Goal: Transaction & Acquisition: Download file/media

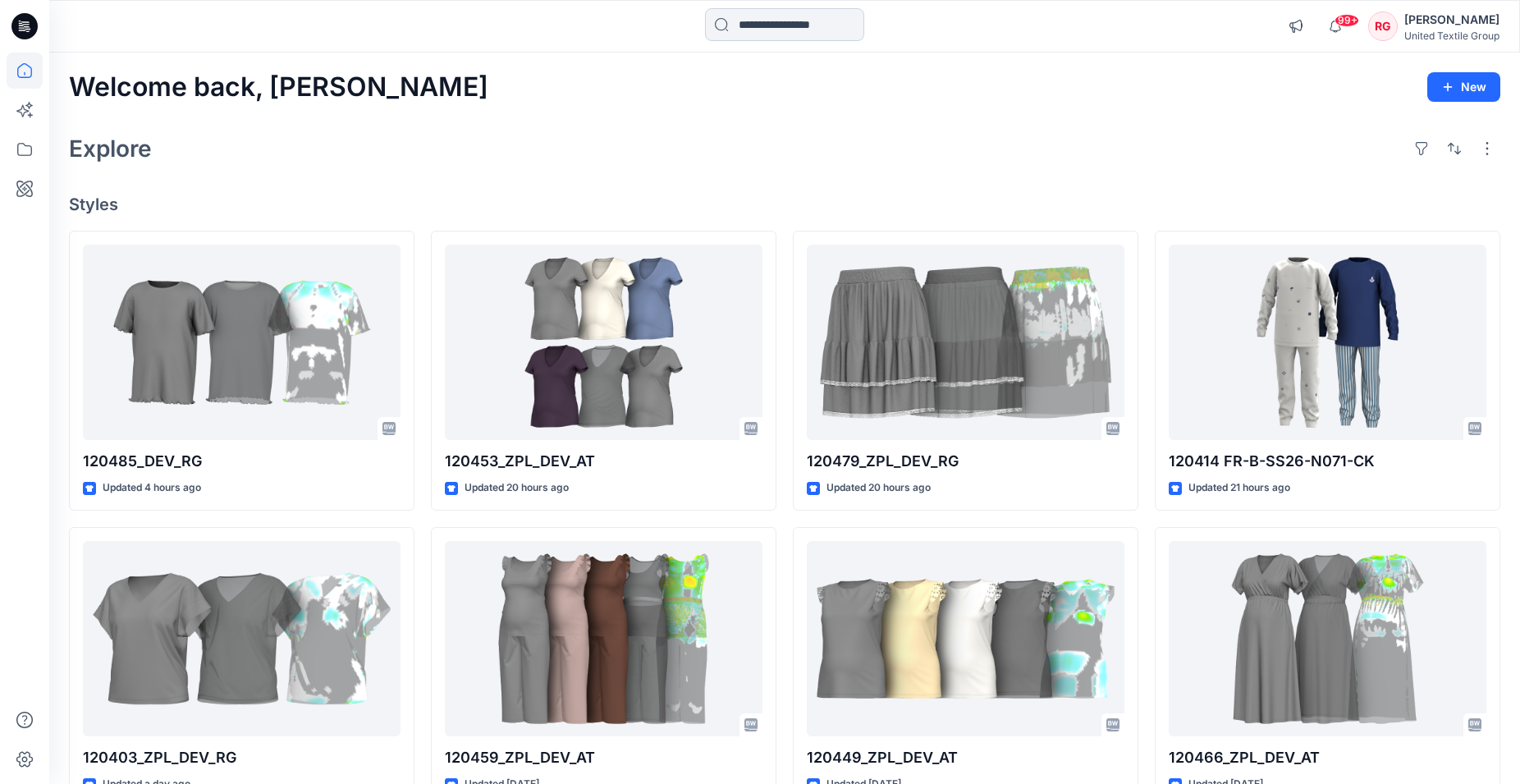
click at [736, 18] on input at bounding box center [784, 25] width 159 height 33
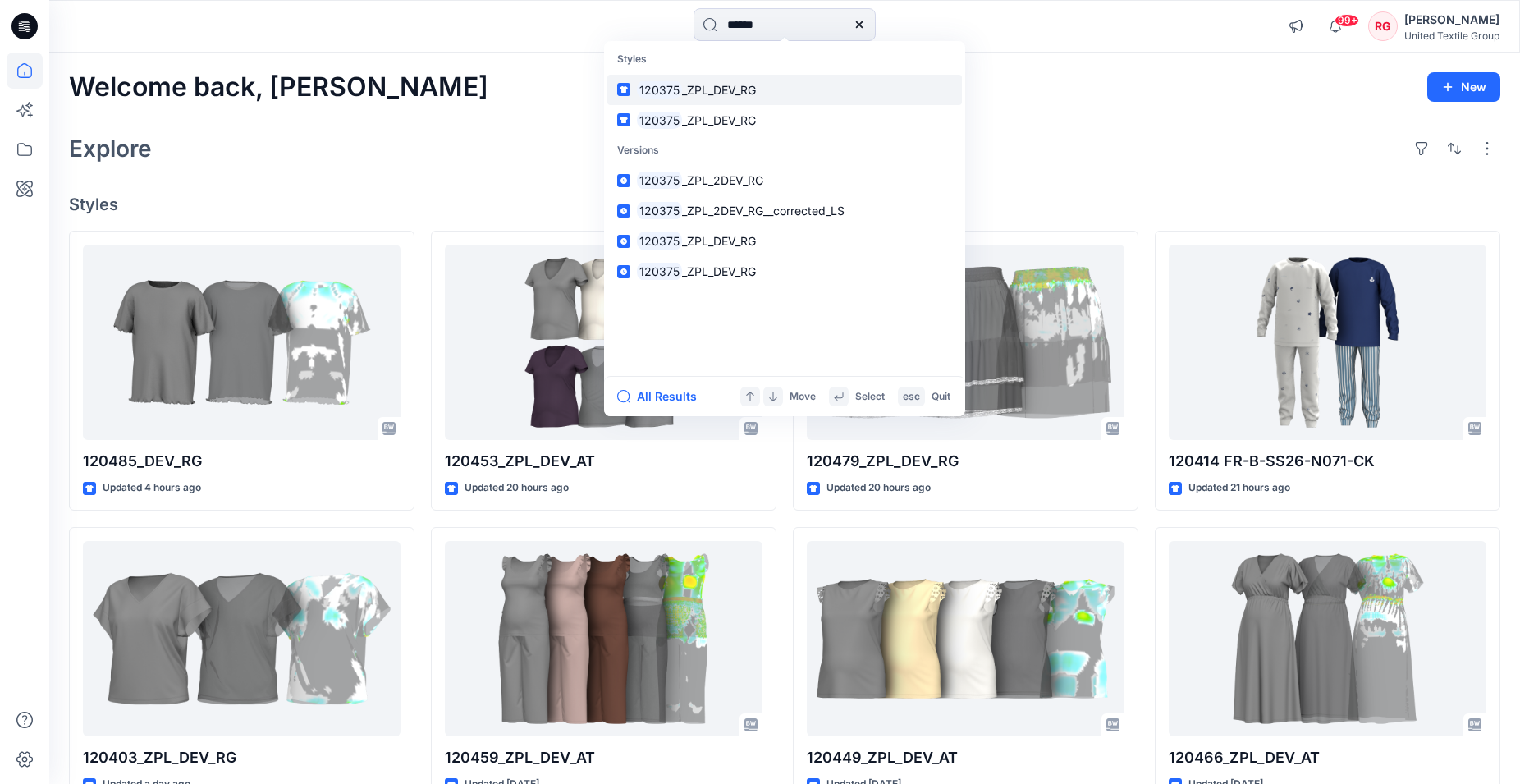
type input "******"
click at [730, 88] on span "_ZPL_DEV_RG" at bounding box center [719, 89] width 74 height 14
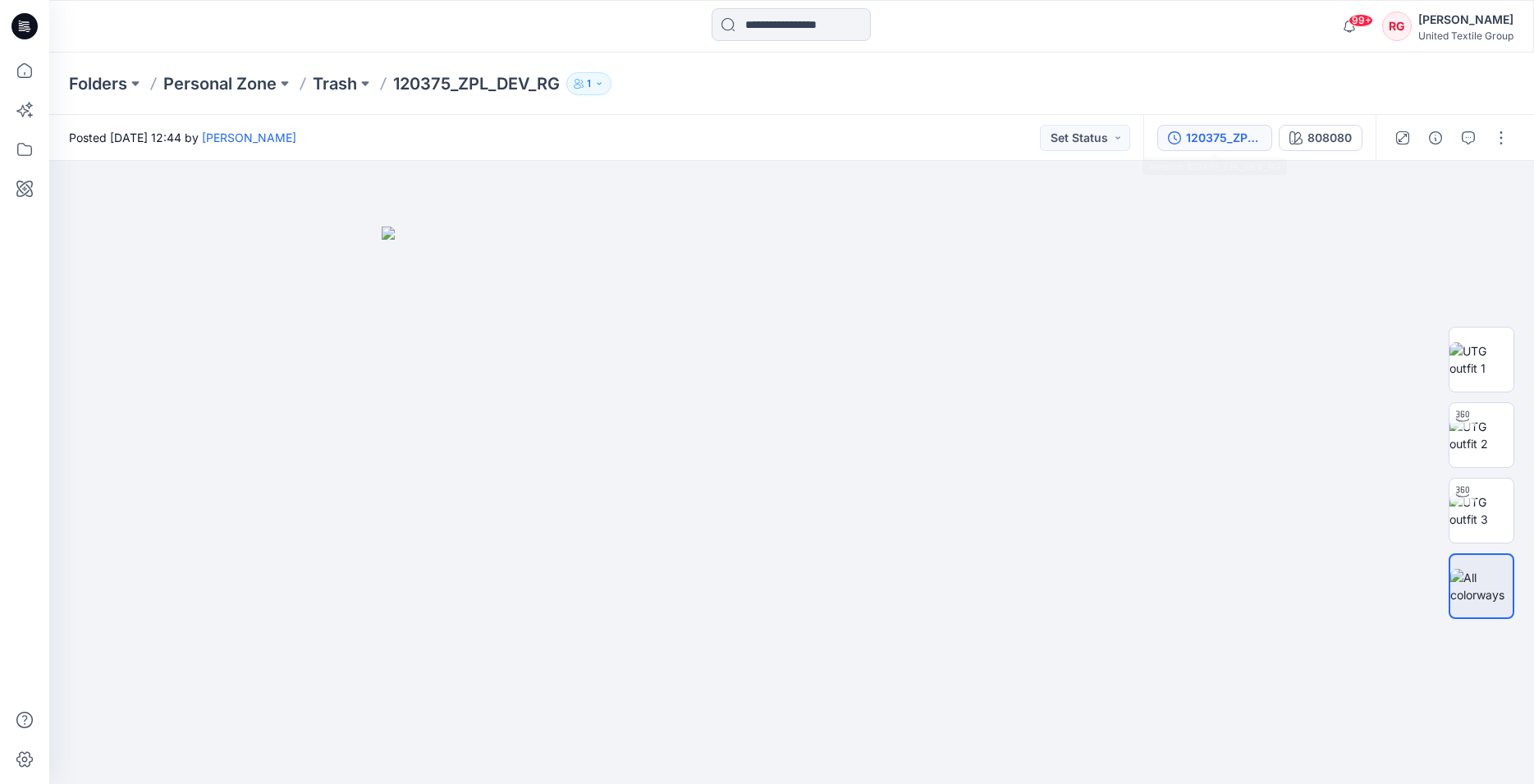
click at [1205, 131] on div "120375_ZPL_DEV_RG" at bounding box center [1223, 137] width 76 height 18
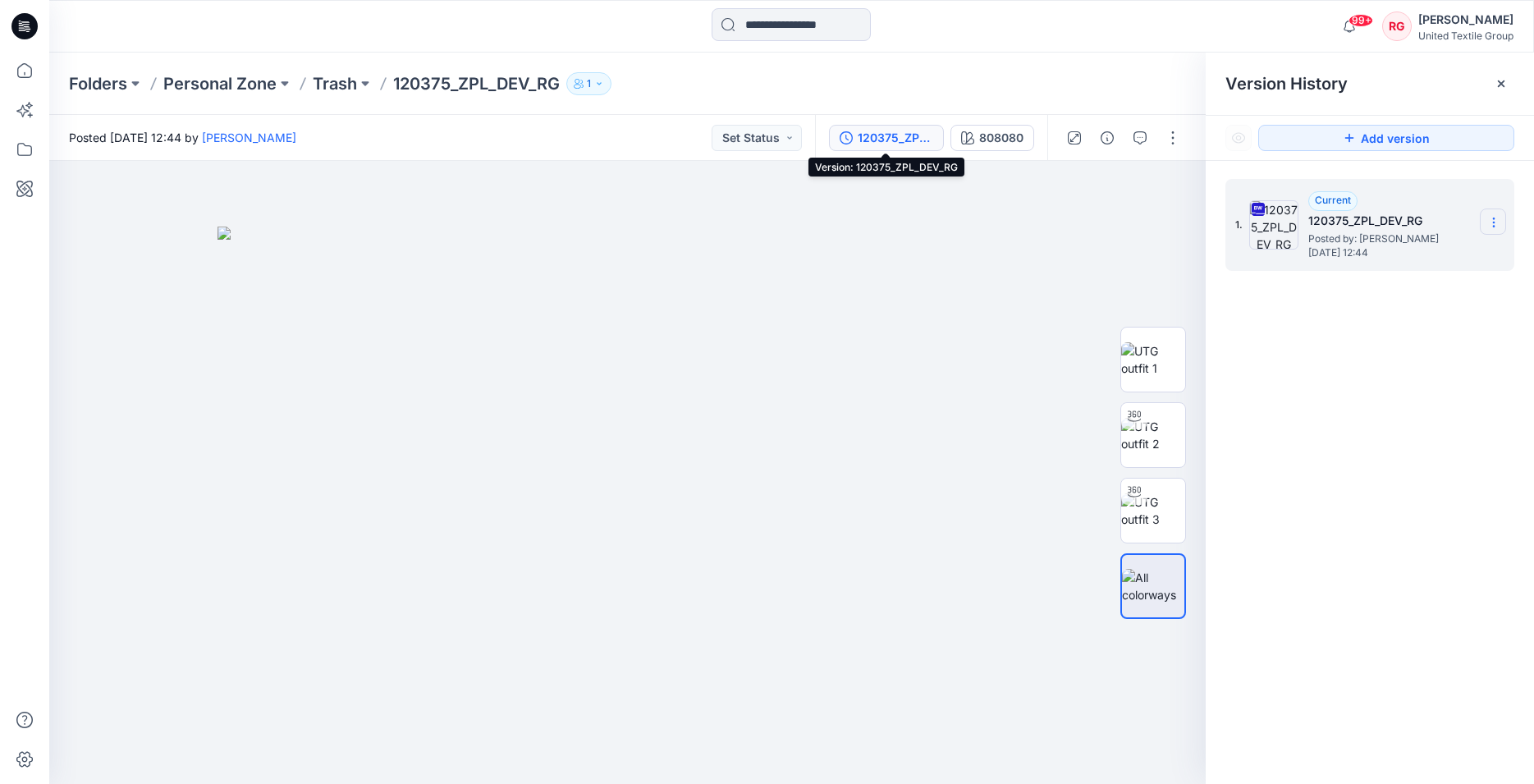
click at [1497, 221] on icon at bounding box center [1493, 222] width 13 height 13
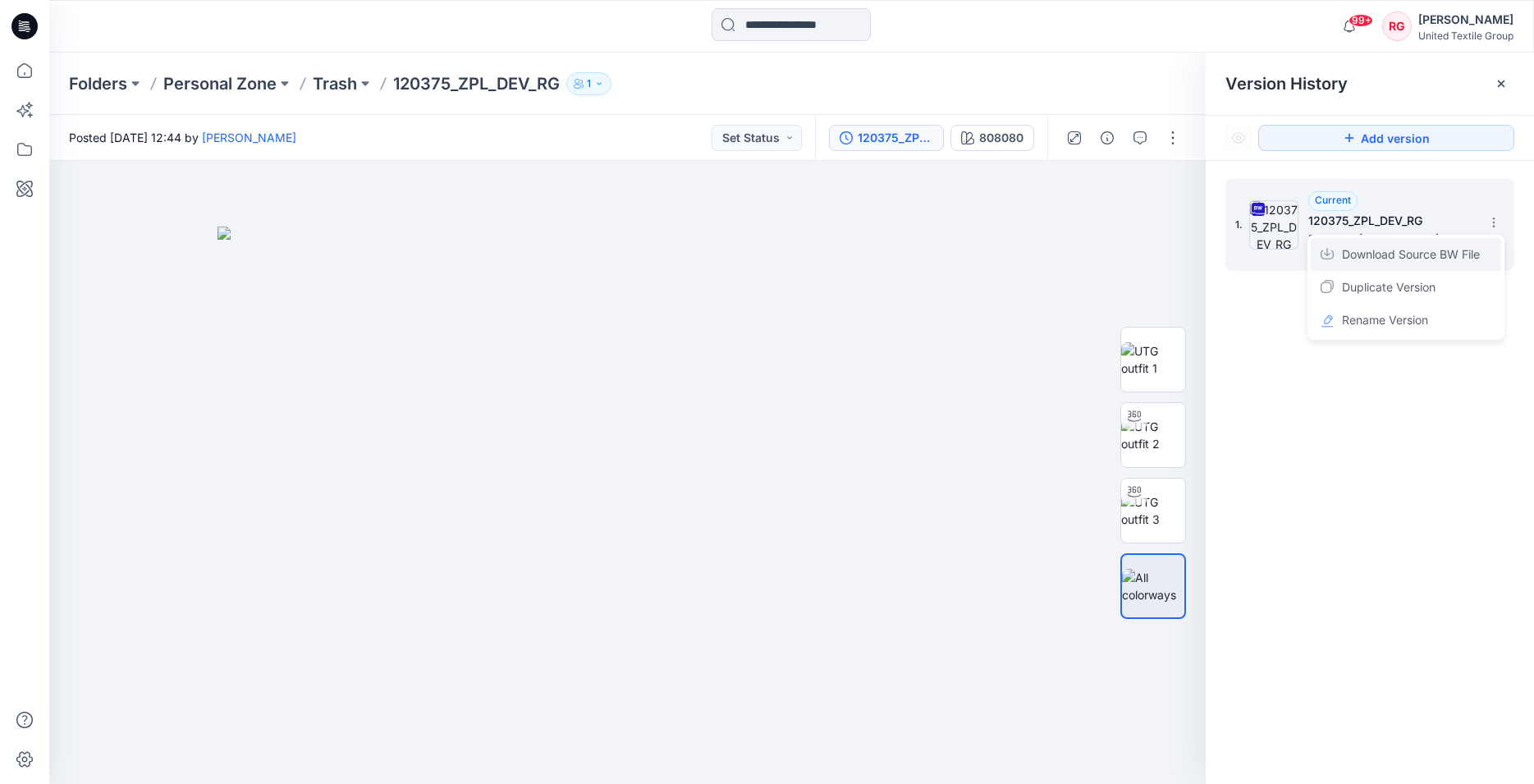
click at [1407, 256] on span "Download Source BW File" at bounding box center [1410, 254] width 138 height 20
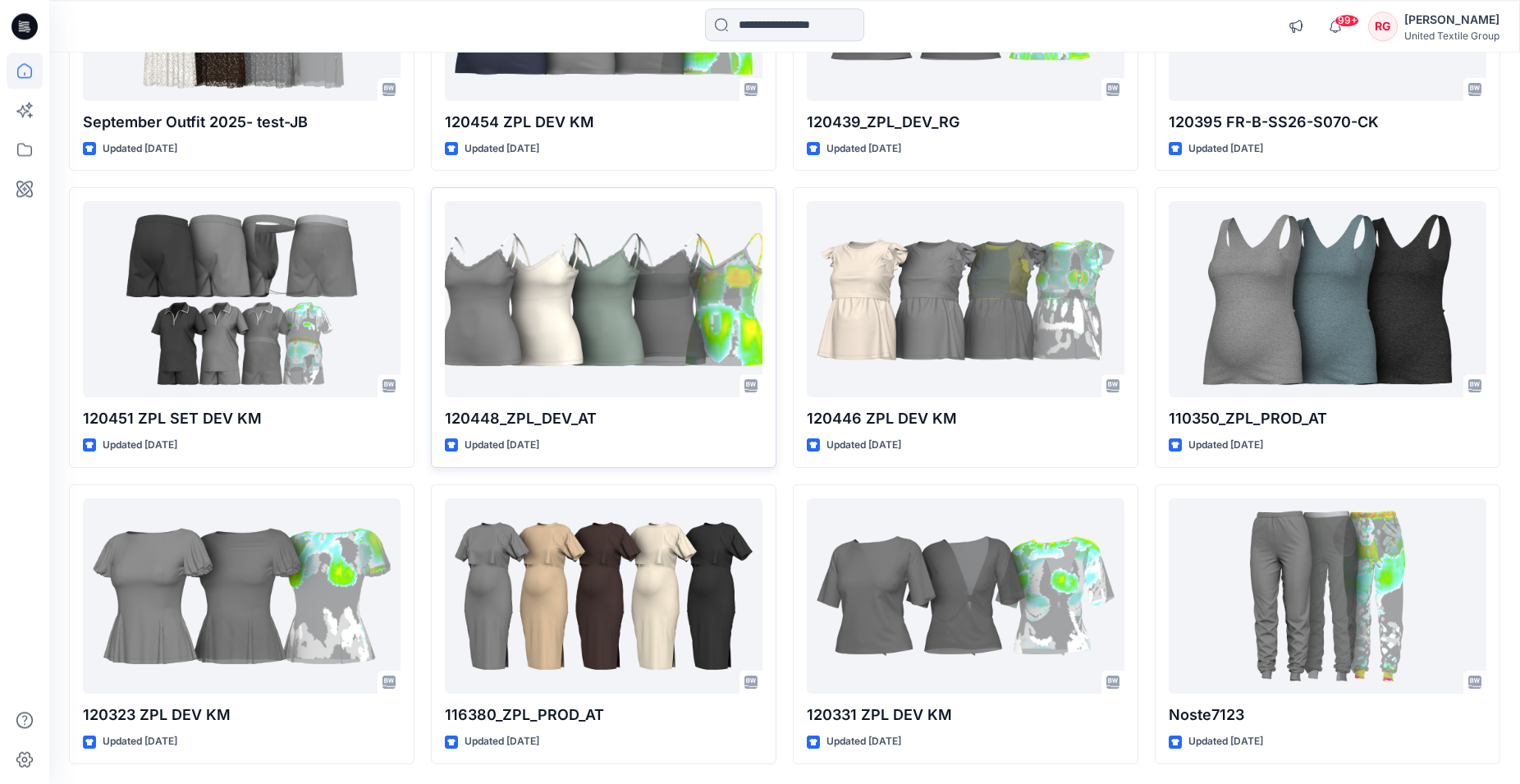
scroll to position [4845, 0]
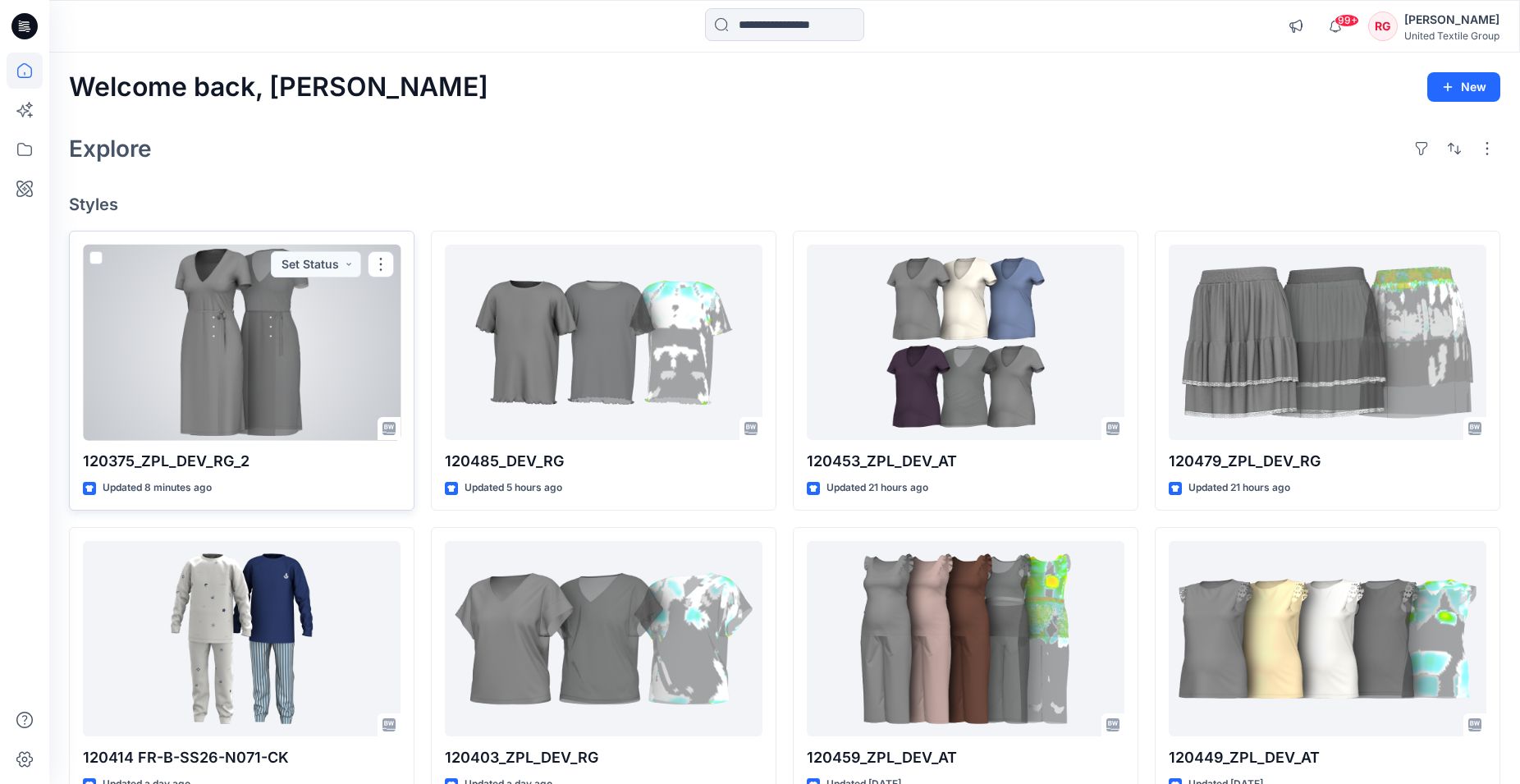
click at [239, 336] on div at bounding box center [241, 343] width 318 height 196
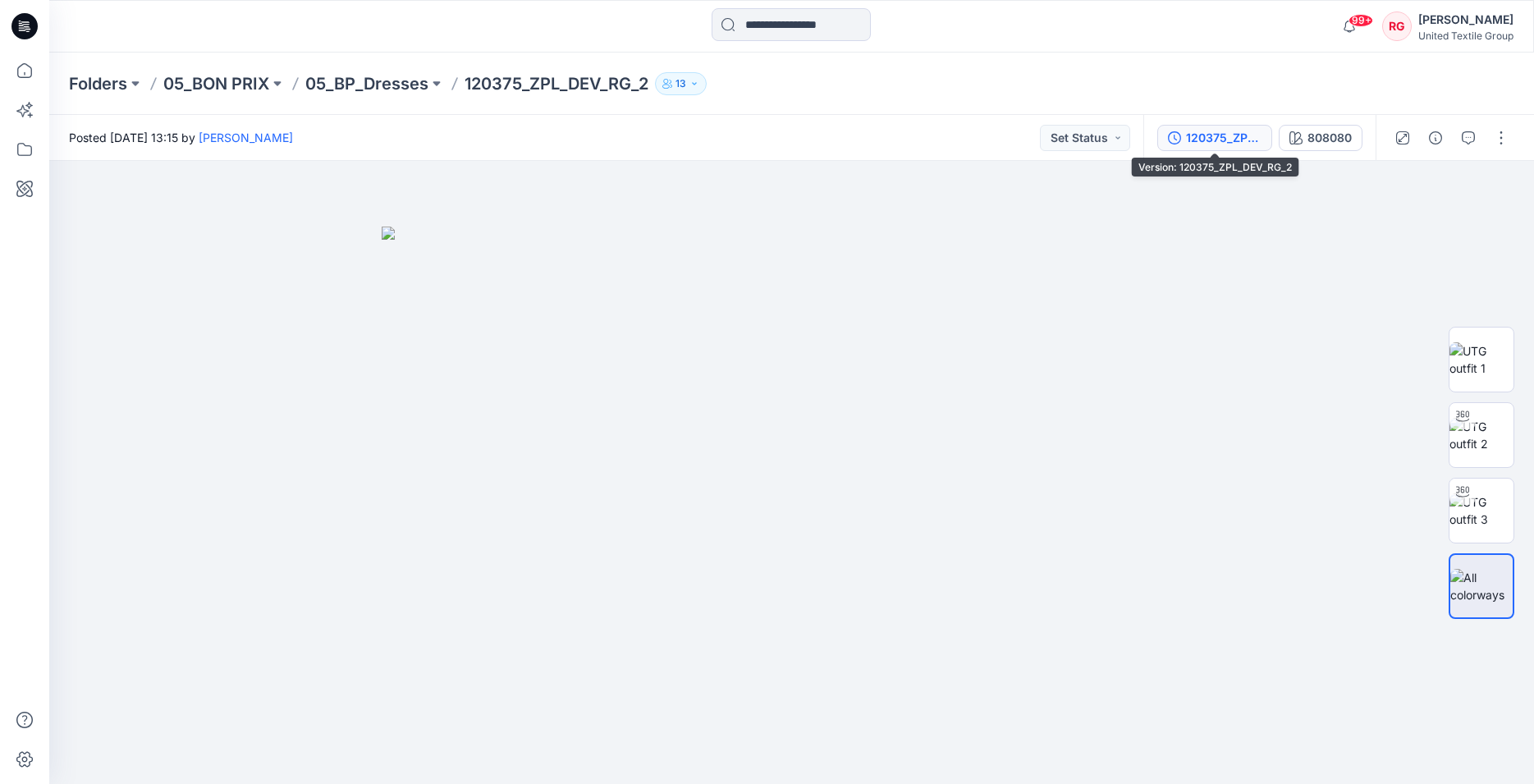
click at [1259, 137] on div "120375_ZPL_DEV_RG_2" at bounding box center [1223, 137] width 76 height 18
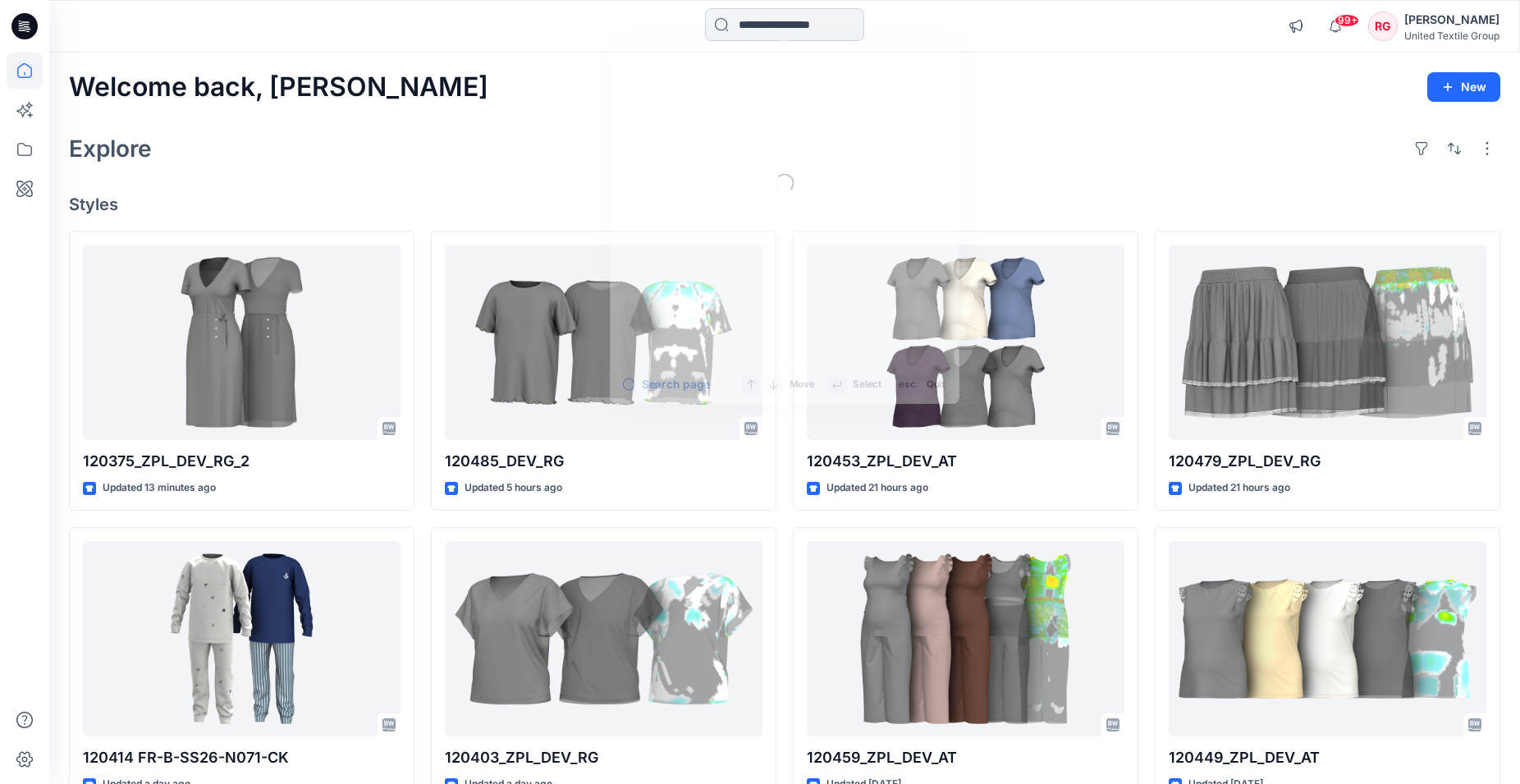
click at [813, 28] on input at bounding box center [784, 25] width 159 height 33
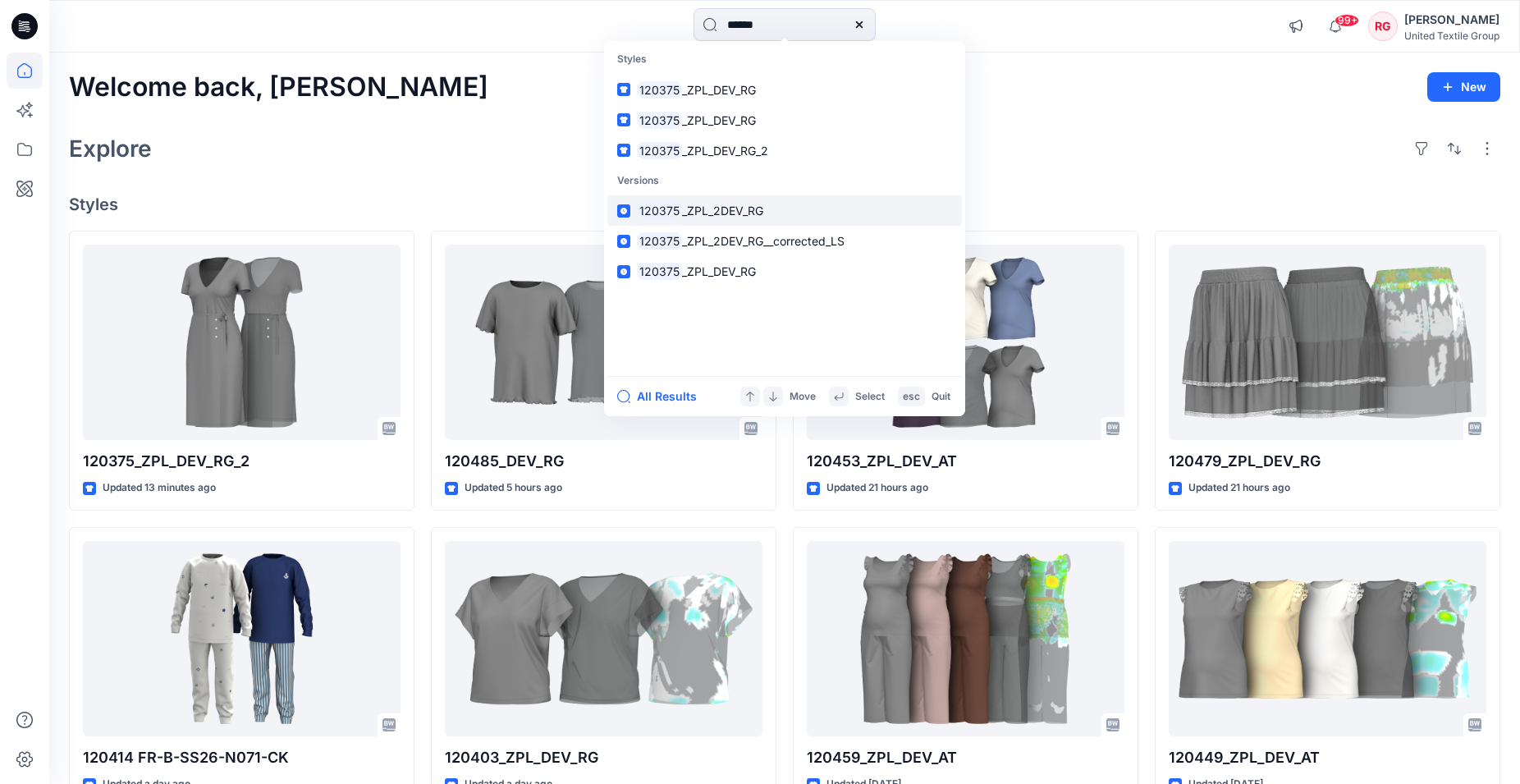
type input "******"
click at [690, 213] on span "_ZPL_2DEV_RG" at bounding box center [722, 210] width 81 height 14
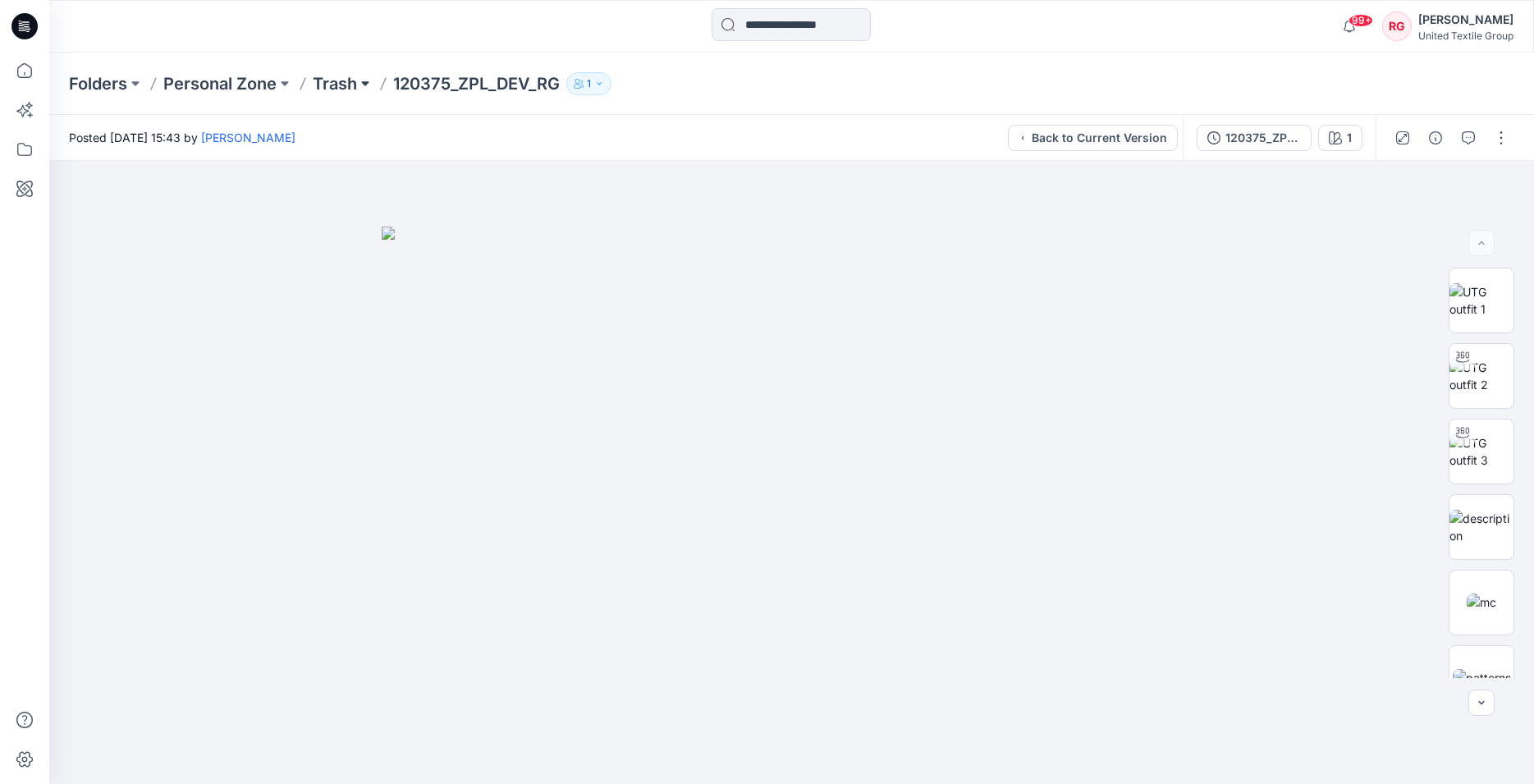
click at [366, 85] on button at bounding box center [365, 84] width 16 height 23
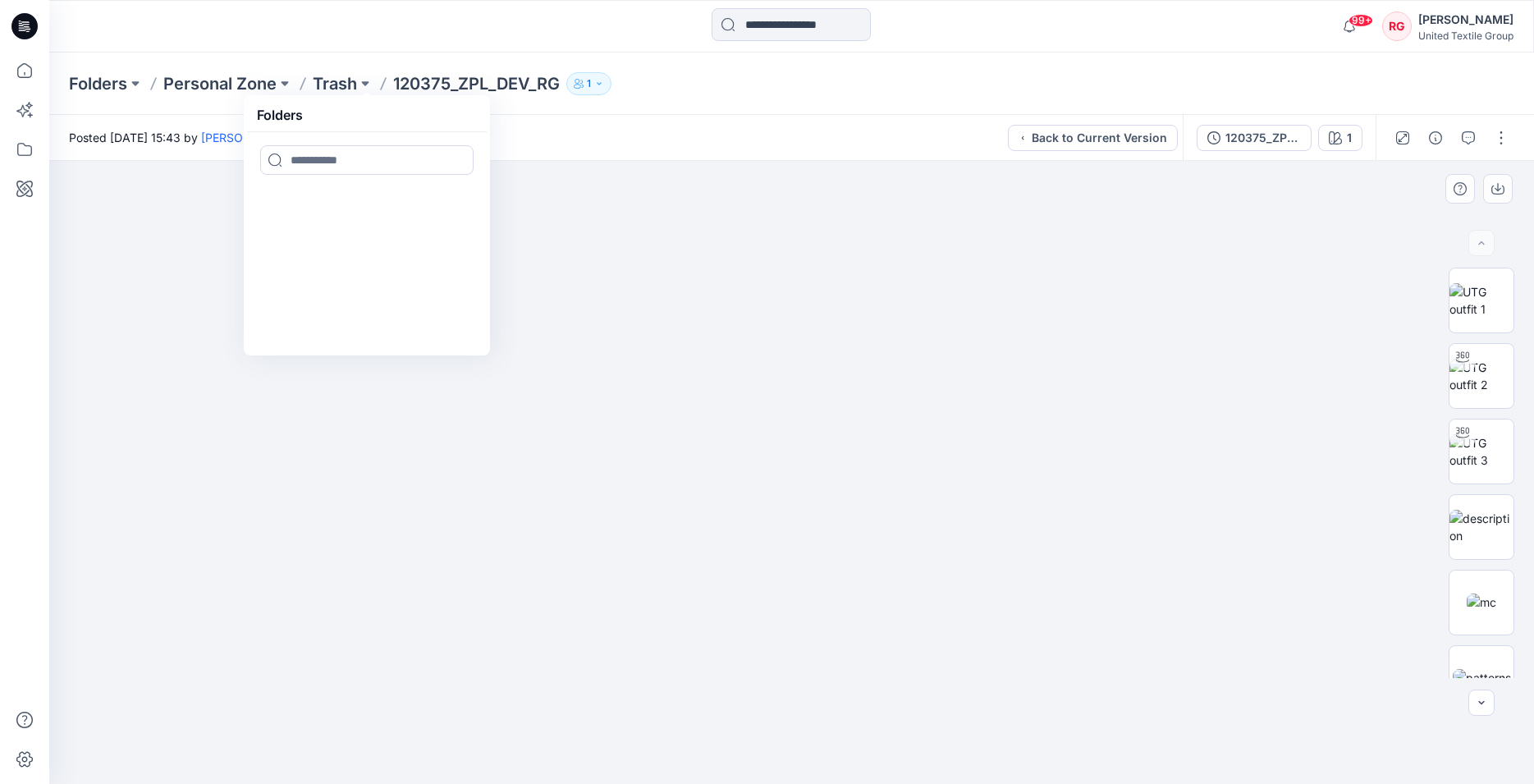
click at [338, 372] on div at bounding box center [792, 472] width 1485 height 623
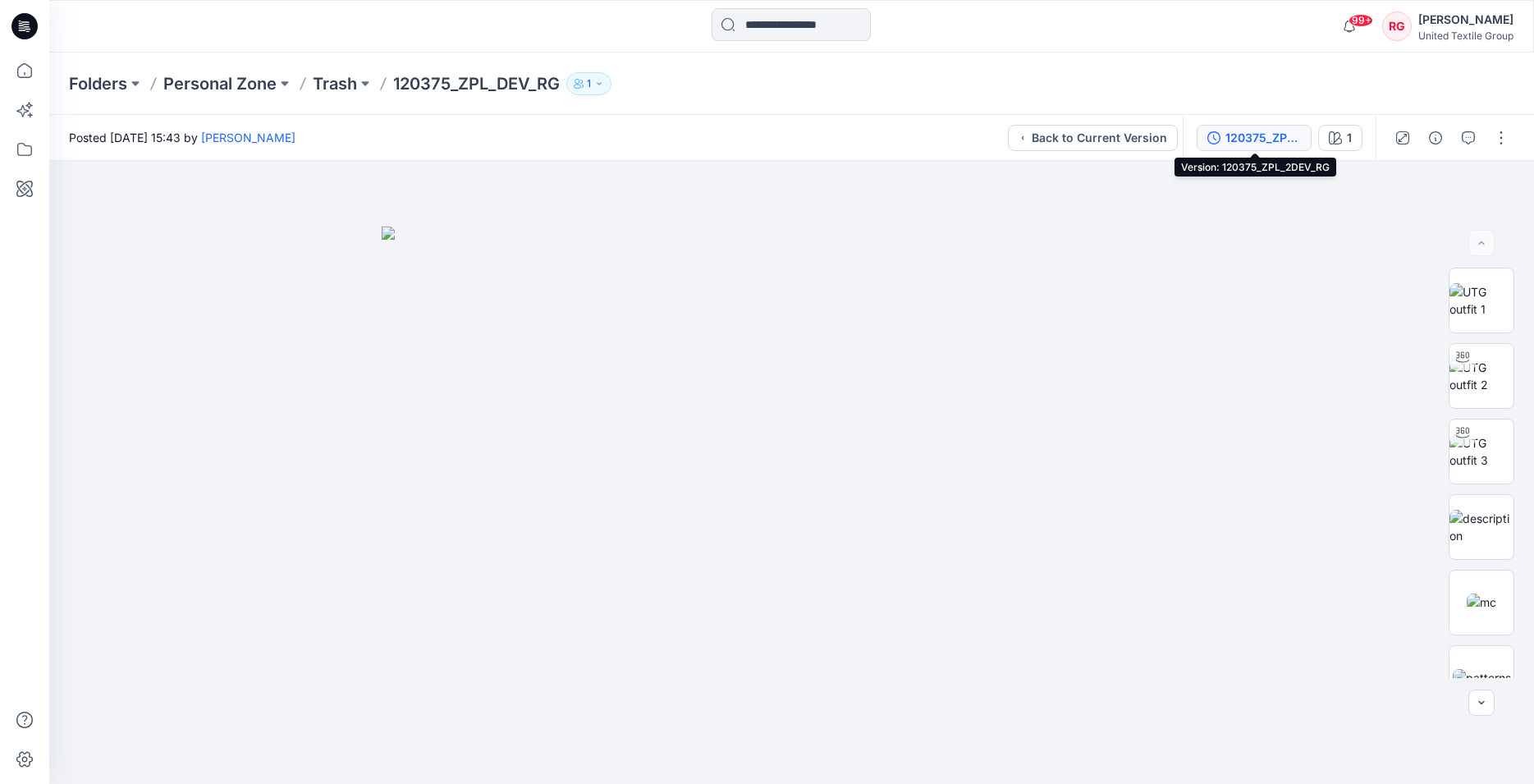
click at [1223, 135] on button "120375_ZPL_2DEV_RG" at bounding box center [1254, 137] width 115 height 26
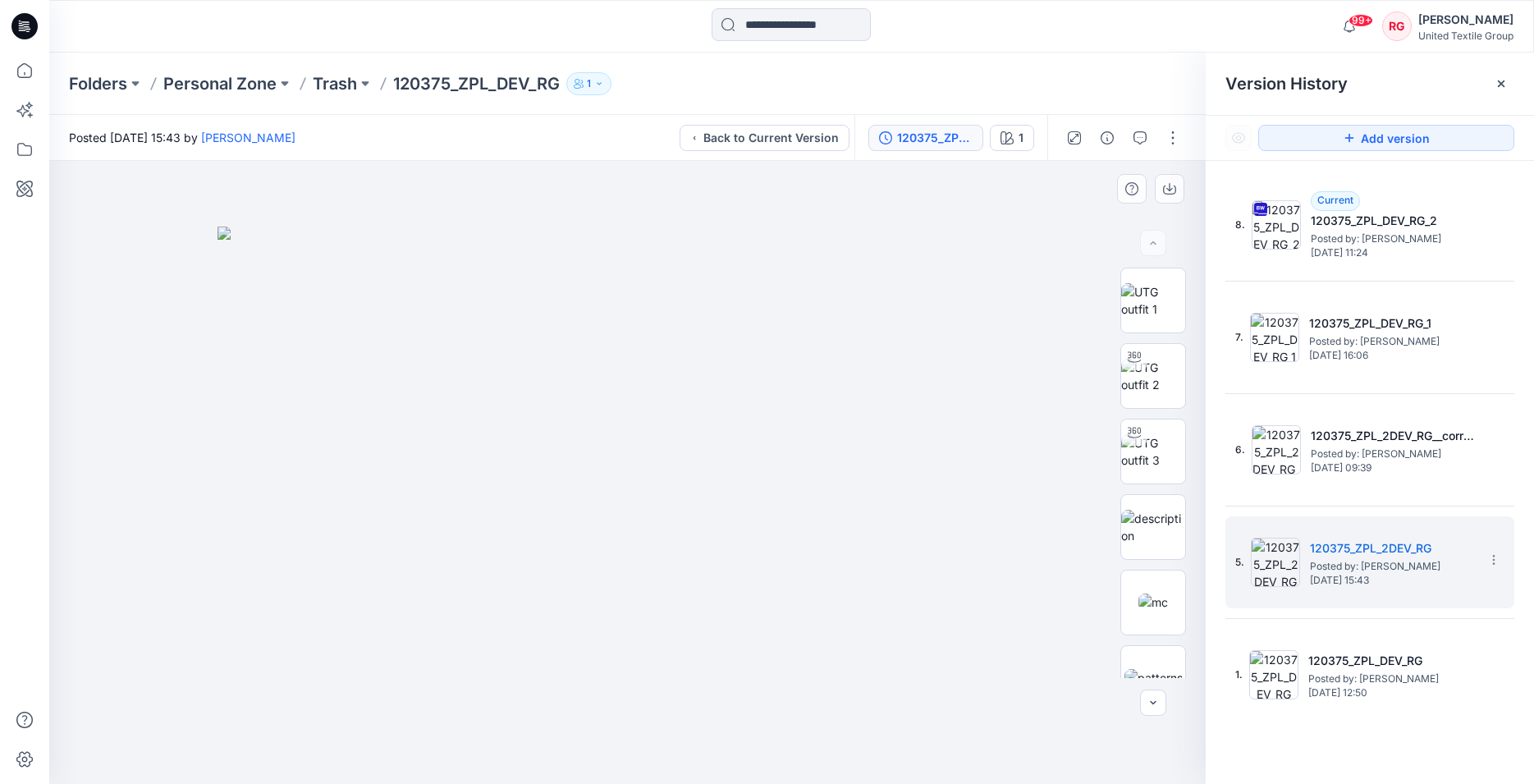
click at [1041, 239] on div at bounding box center [627, 472] width 1156 height 623
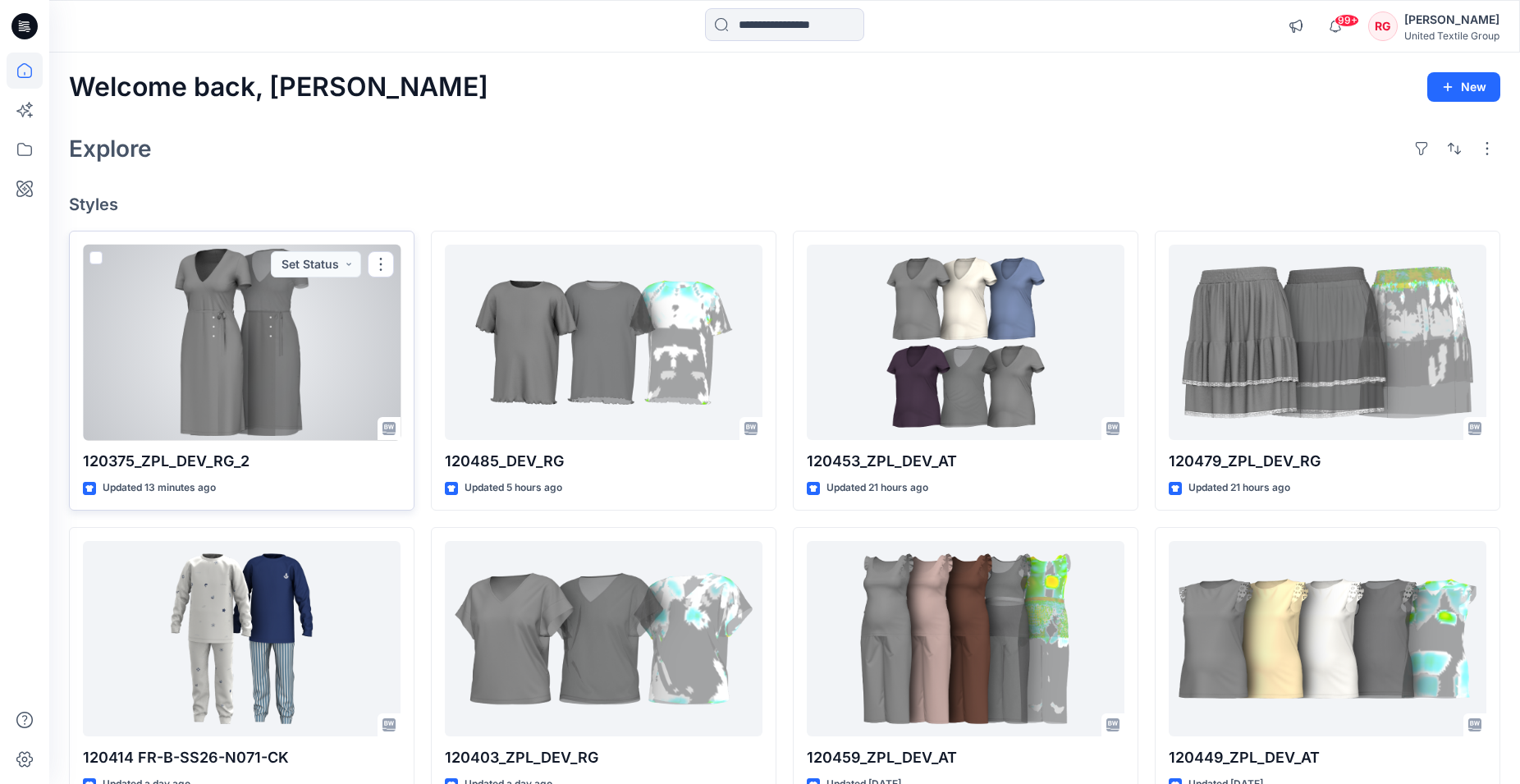
click at [281, 366] on div at bounding box center [241, 343] width 318 height 196
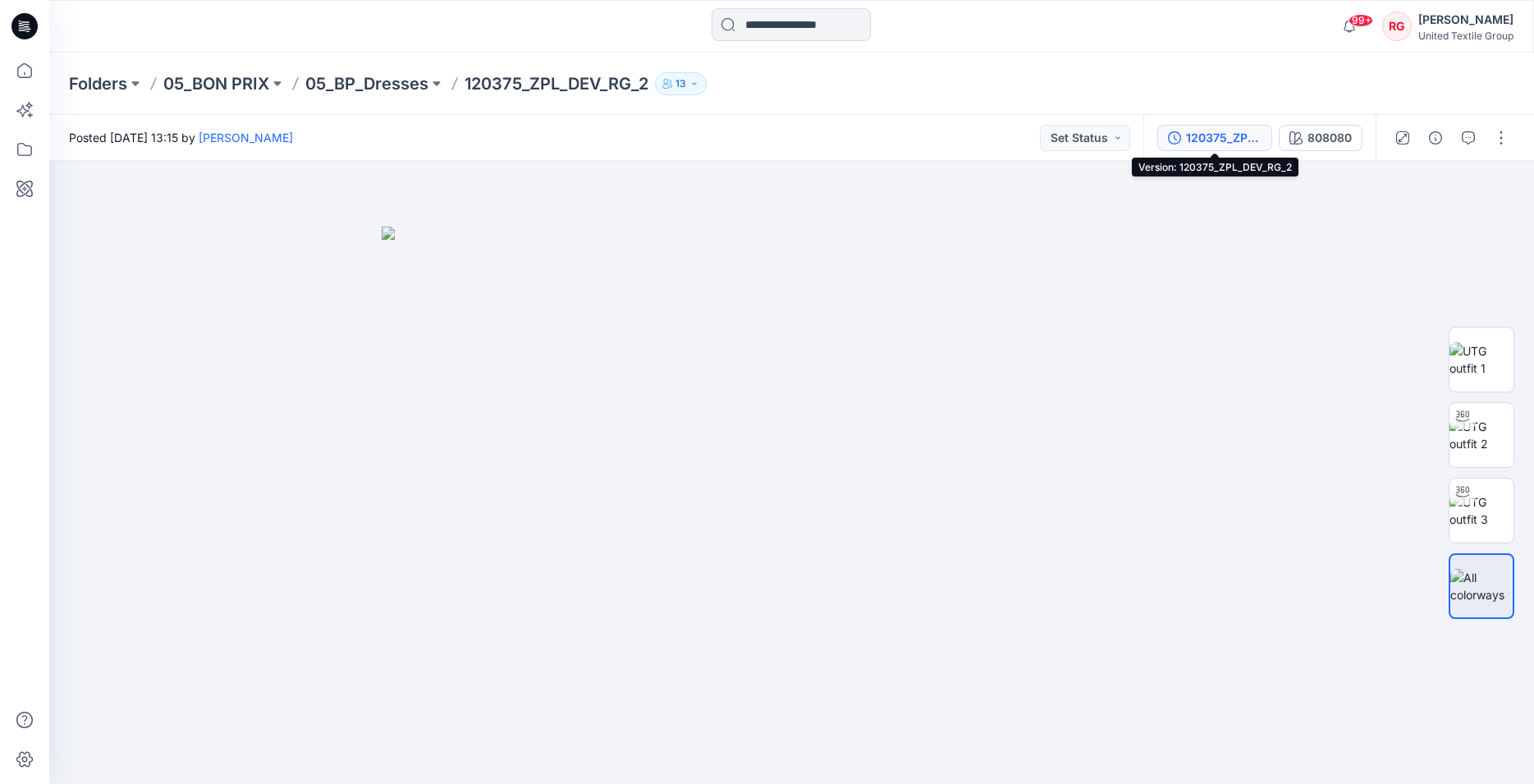
click at [1237, 141] on div "120375_ZPL_DEV_RG_2" at bounding box center [1223, 137] width 76 height 18
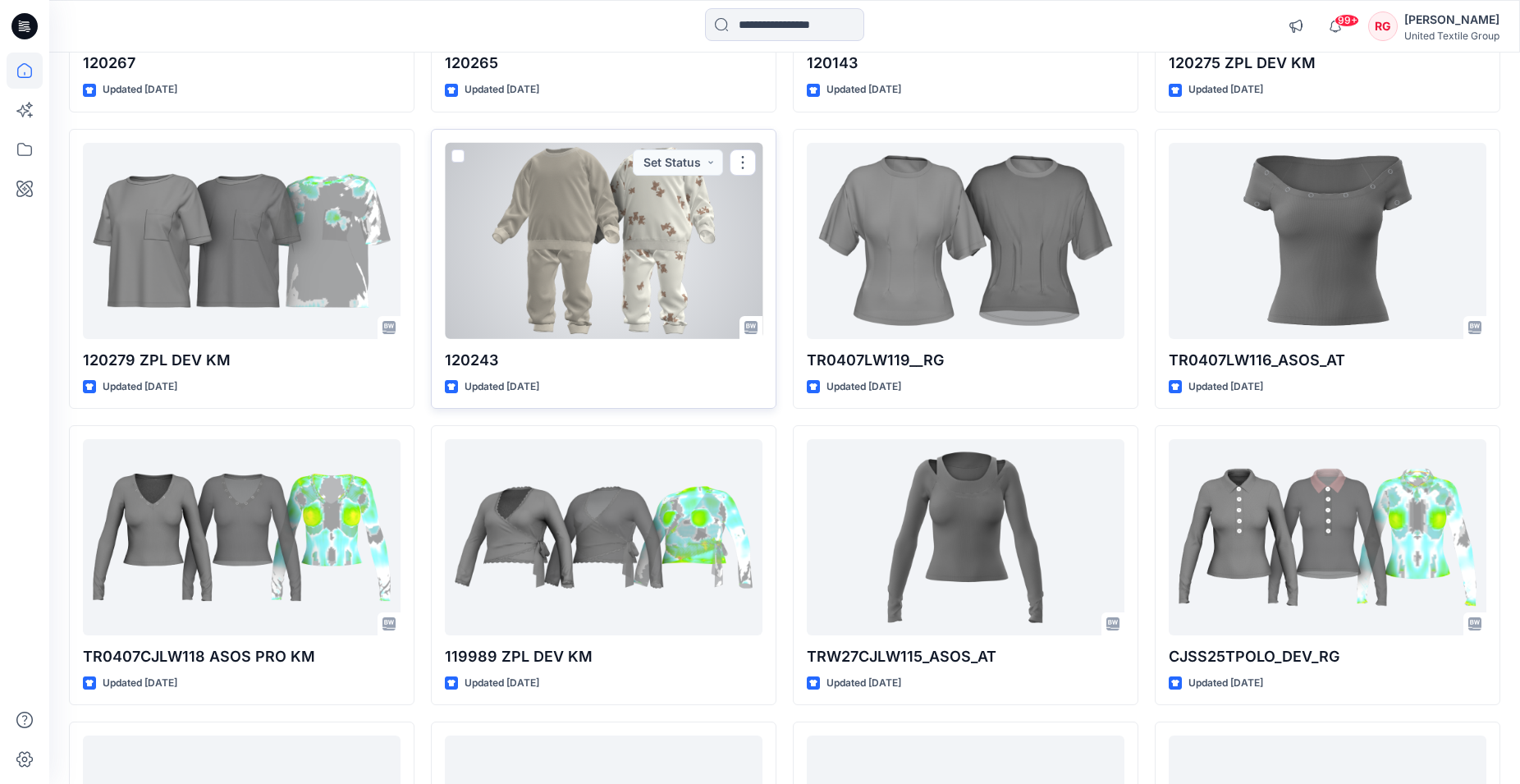
scroll to position [17932, 0]
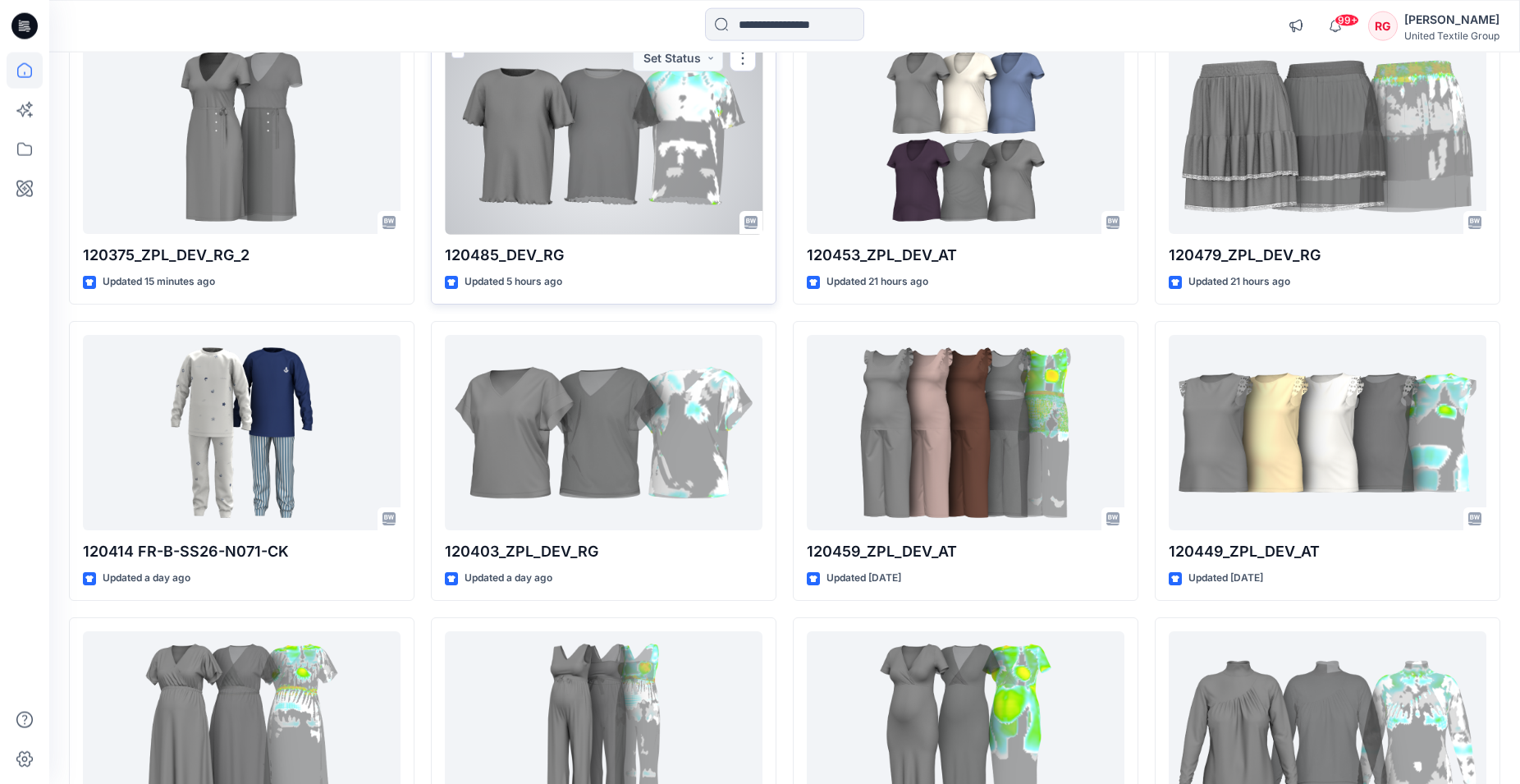
scroll to position [398, 0]
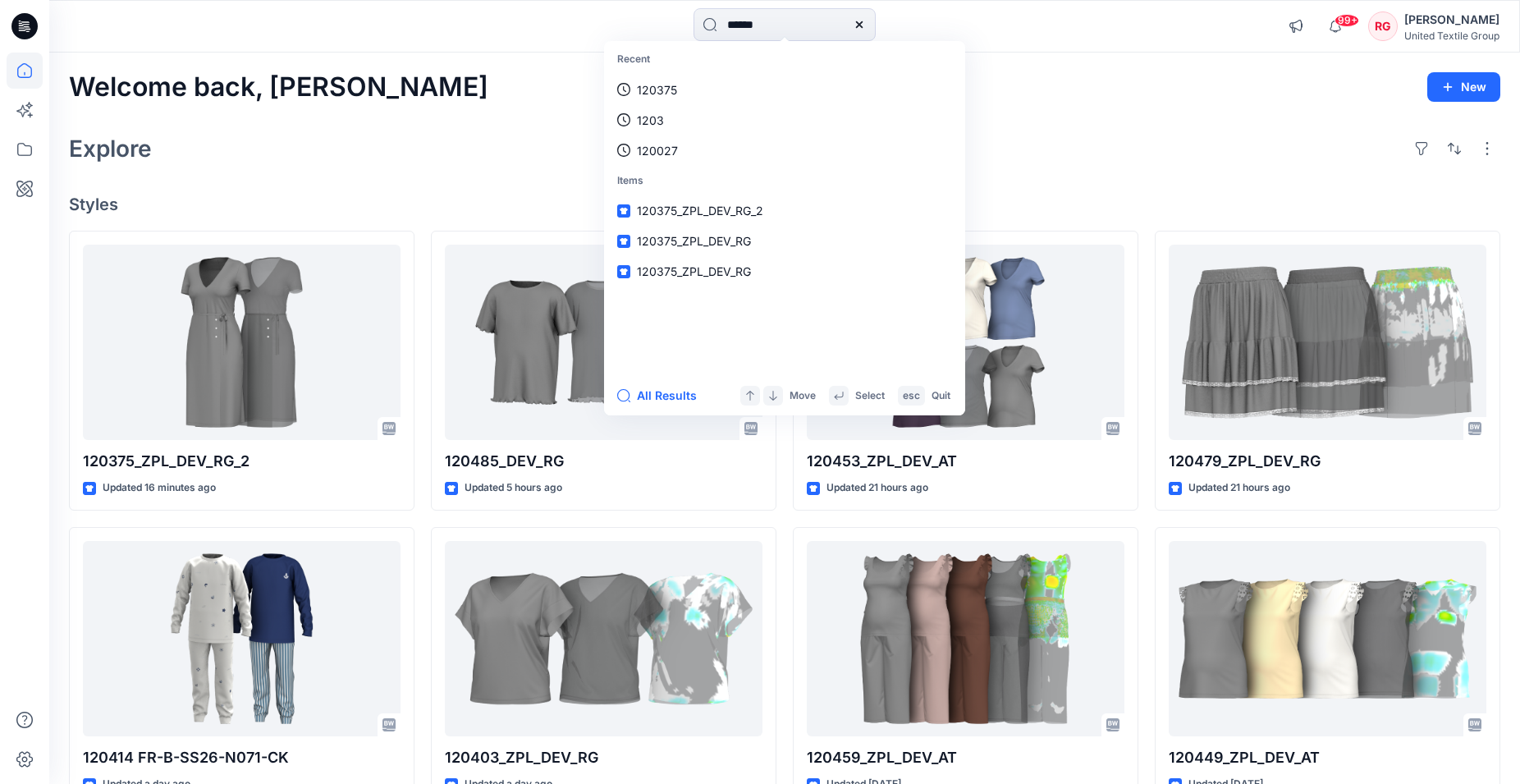
type input "******"
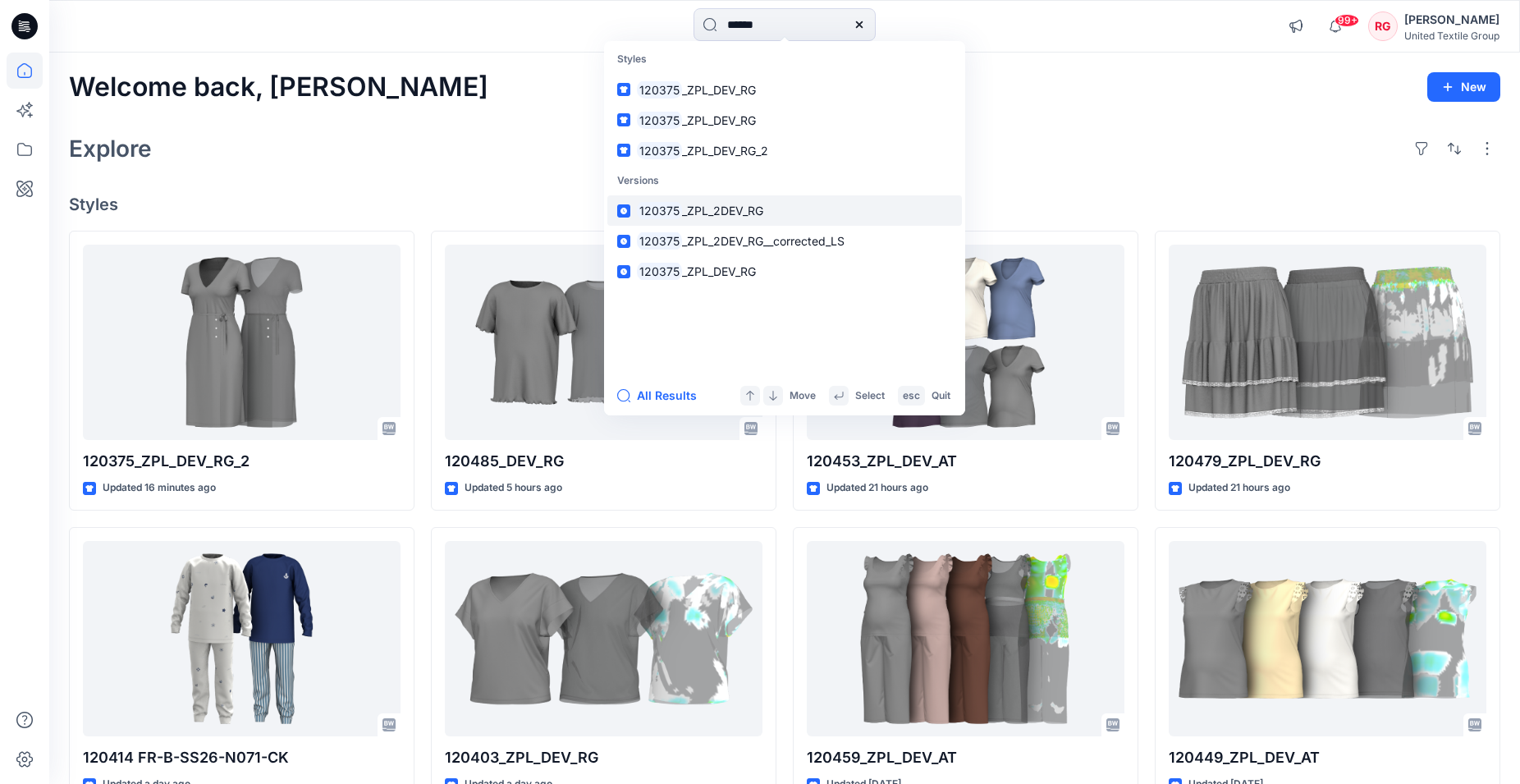
click at [762, 210] on span "_ZPL_2DEV_RG" at bounding box center [722, 210] width 81 height 14
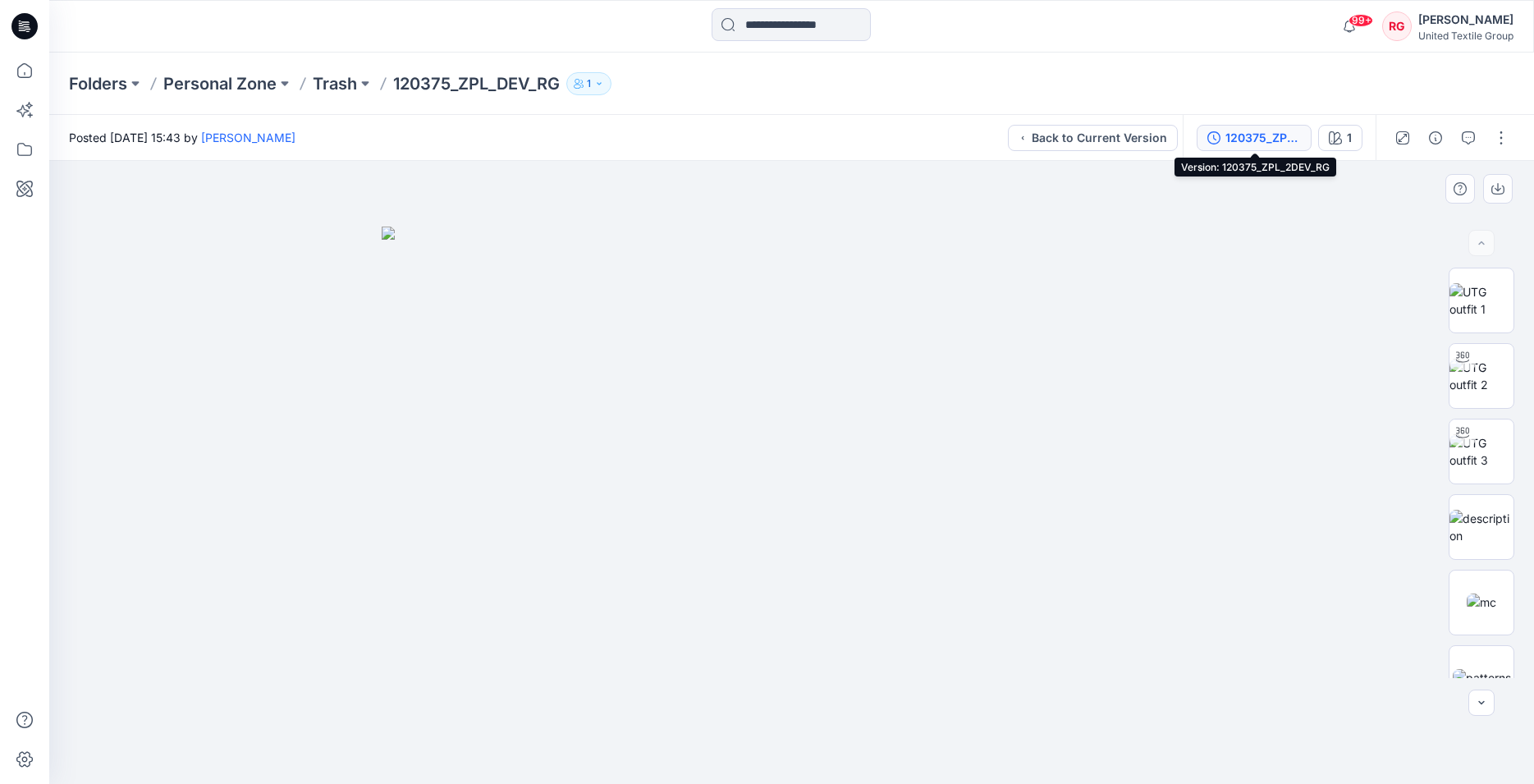
click at [1273, 139] on div "120375_ZPL_2DEV_RG" at bounding box center [1263, 137] width 76 height 18
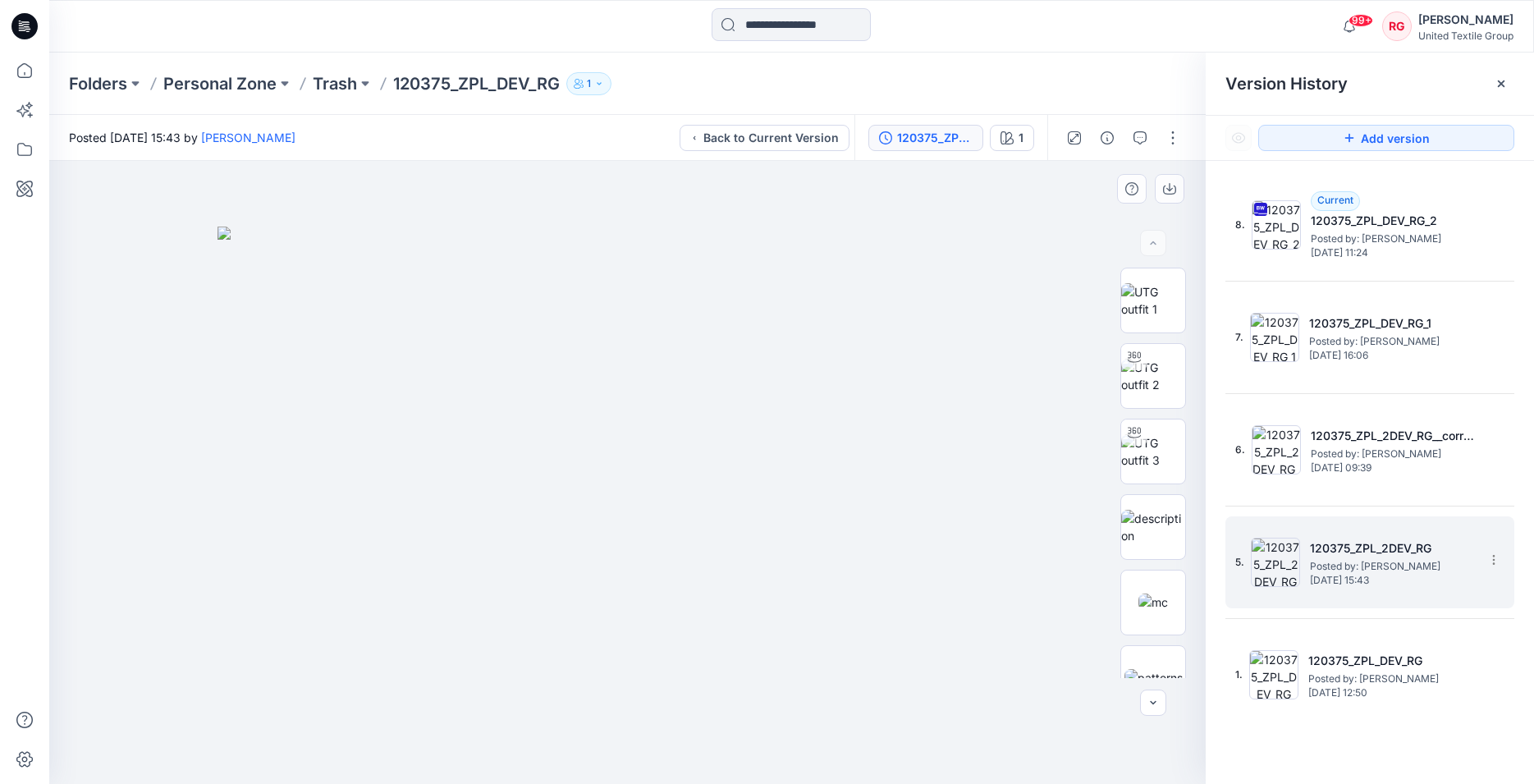
click at [1404, 554] on h5 "120375_ZPL_2DEV_RG" at bounding box center [1392, 548] width 164 height 20
click at [1323, 560] on span "Posted by: [PERSON_NAME]" at bounding box center [1392, 566] width 164 height 16
click at [1427, 570] on span "Posted by: [PERSON_NAME]" at bounding box center [1392, 566] width 164 height 16
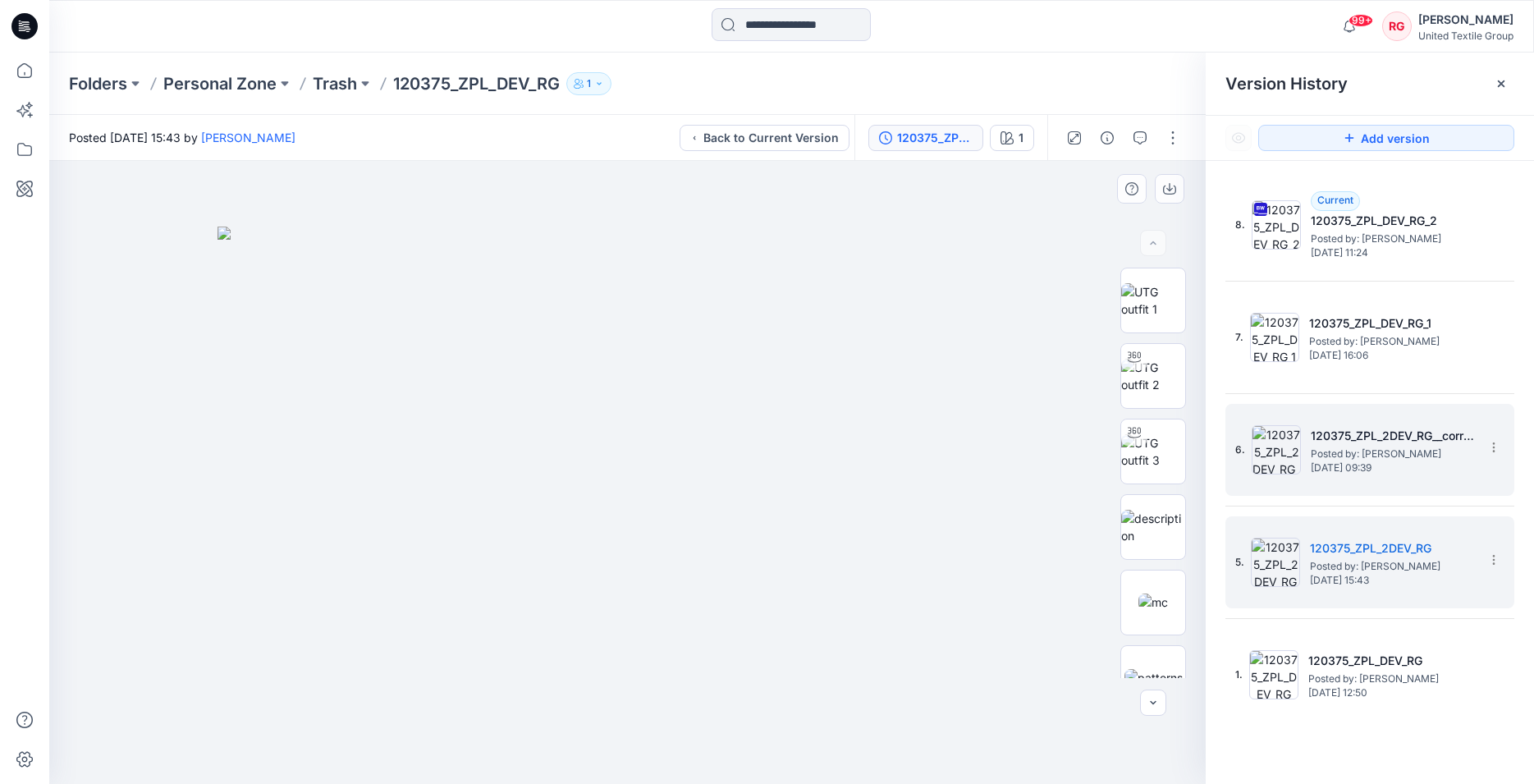
click at [1373, 470] on span "[DATE] 09:39" at bounding box center [1393, 467] width 164 height 11
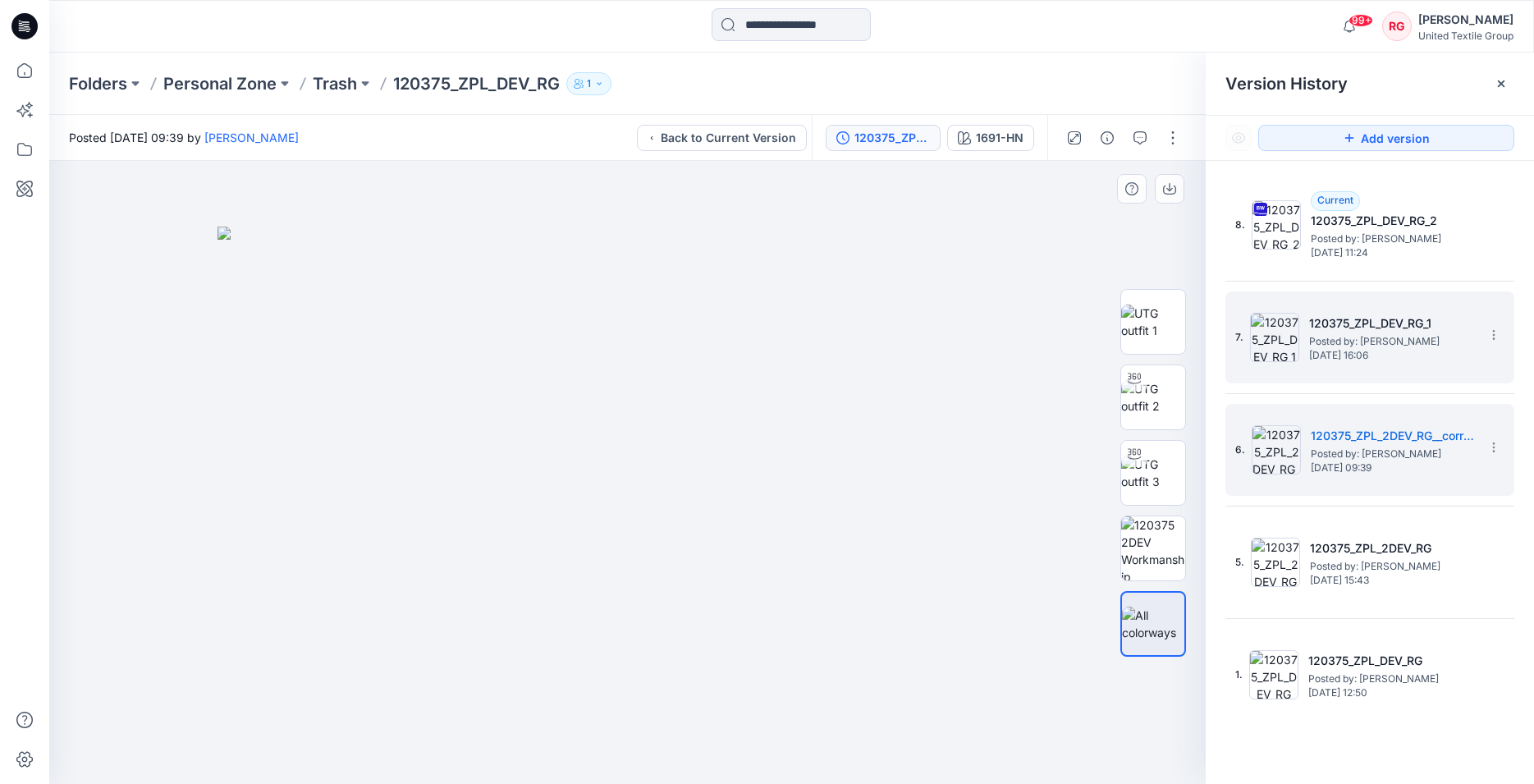
click at [1349, 363] on div "7. 120375_ZPL_DEV_RG_1 Posted by: [PERSON_NAME] [DATE] 16:06" at bounding box center [1358, 337] width 246 height 78
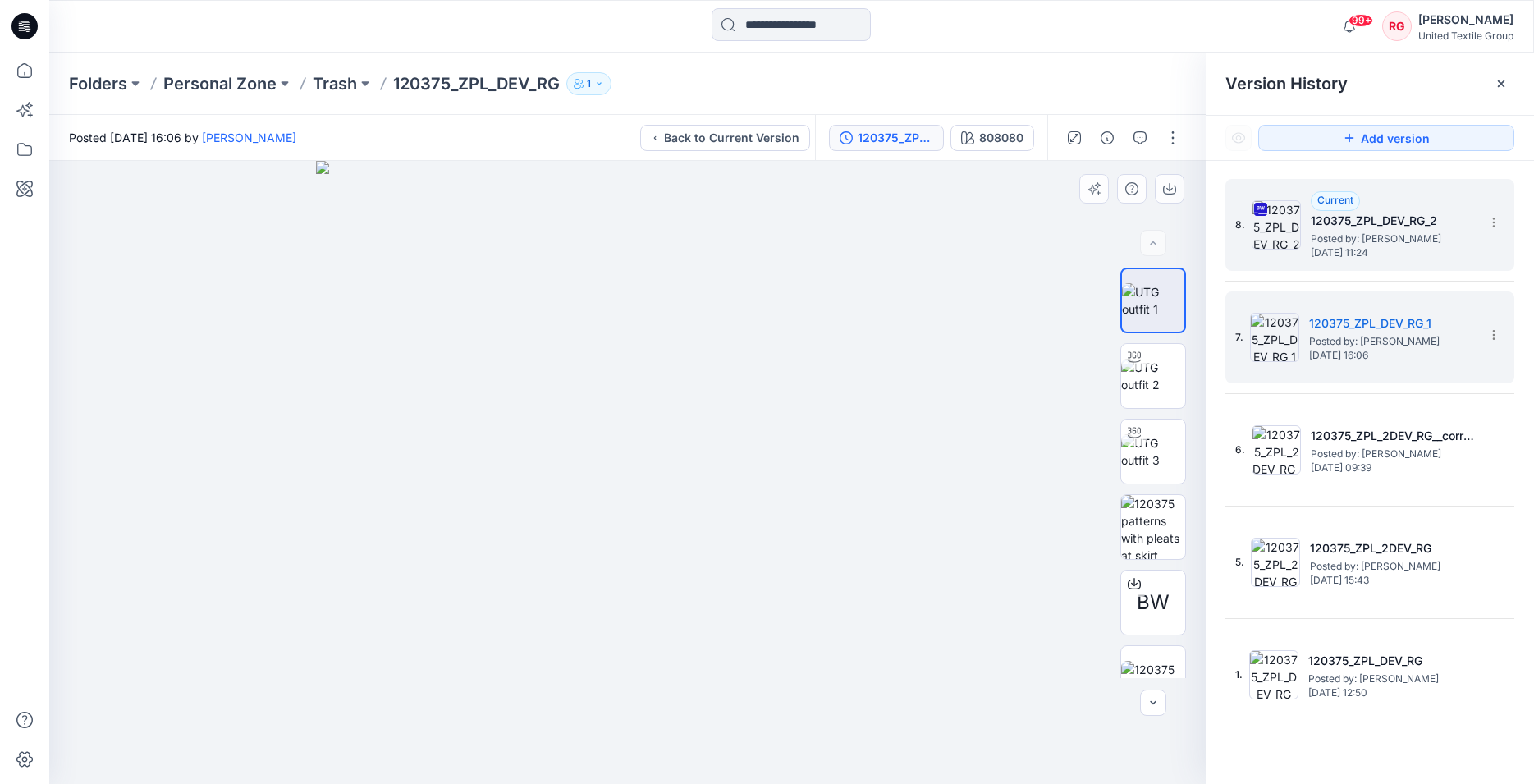
click at [1335, 232] on span "Posted by: [PERSON_NAME]" at bounding box center [1393, 239] width 164 height 16
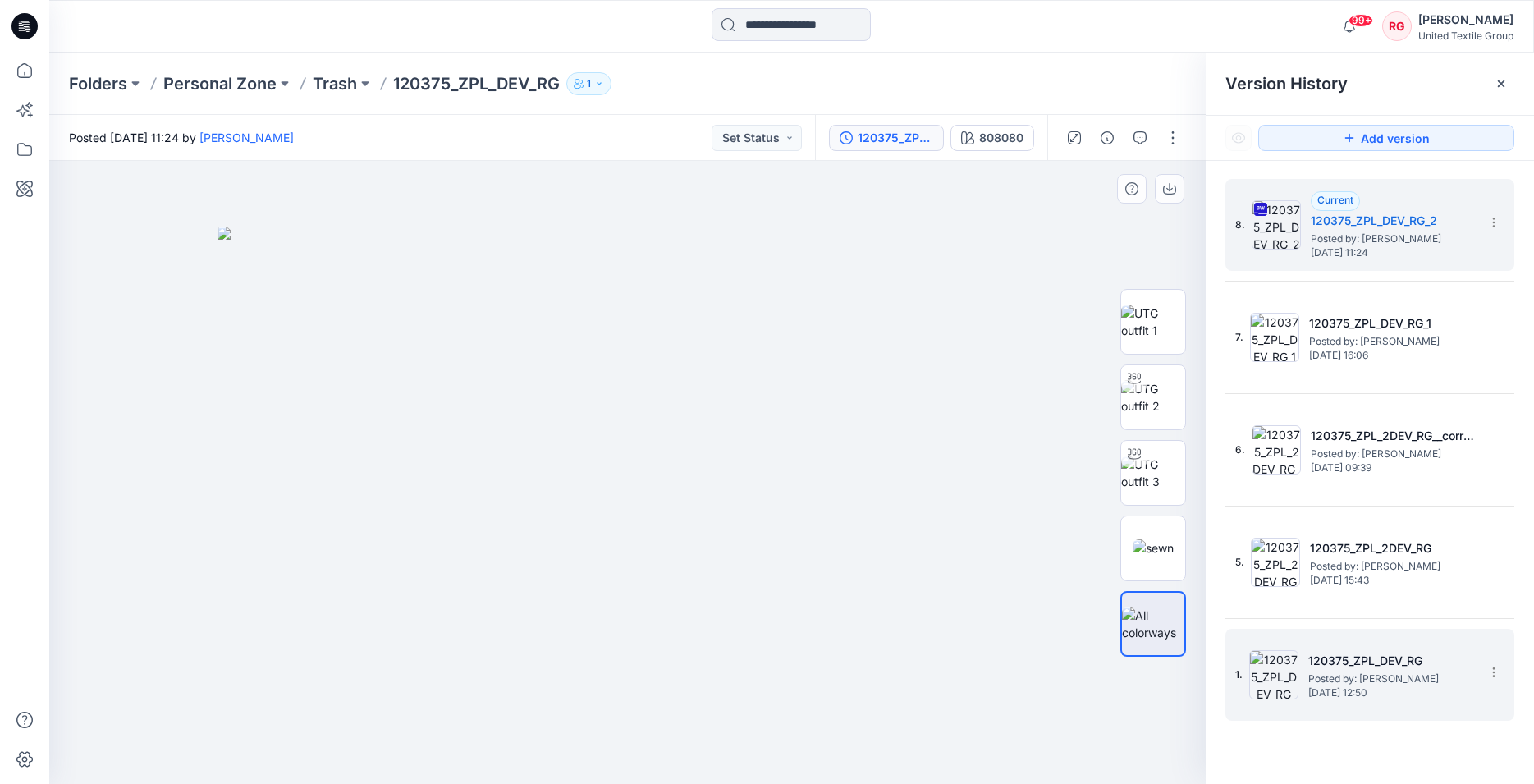
click at [1350, 658] on h5 "120375_ZPL_DEV_RG" at bounding box center [1390, 660] width 164 height 20
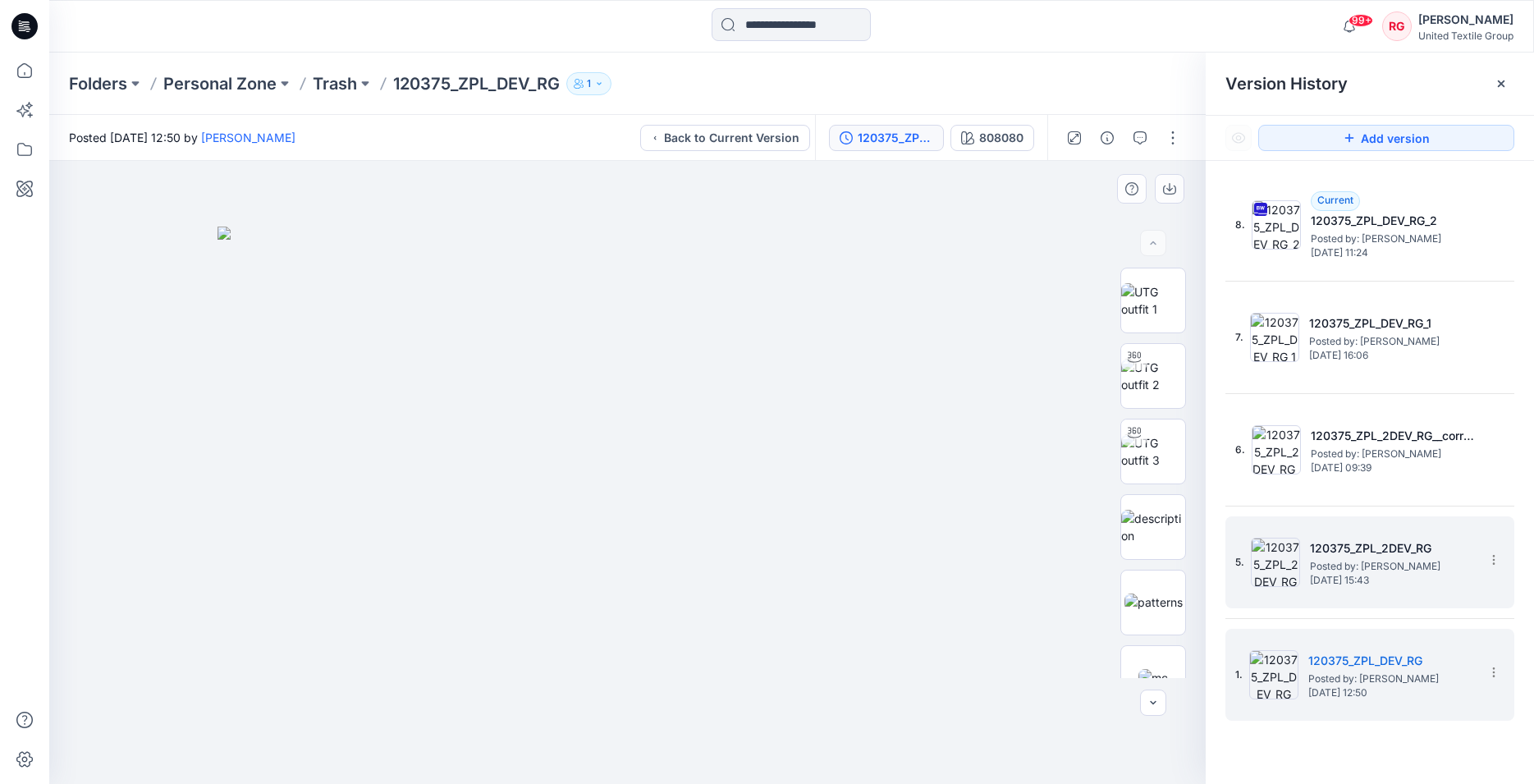
click at [1362, 560] on span "Posted by: [PERSON_NAME]" at bounding box center [1392, 566] width 164 height 16
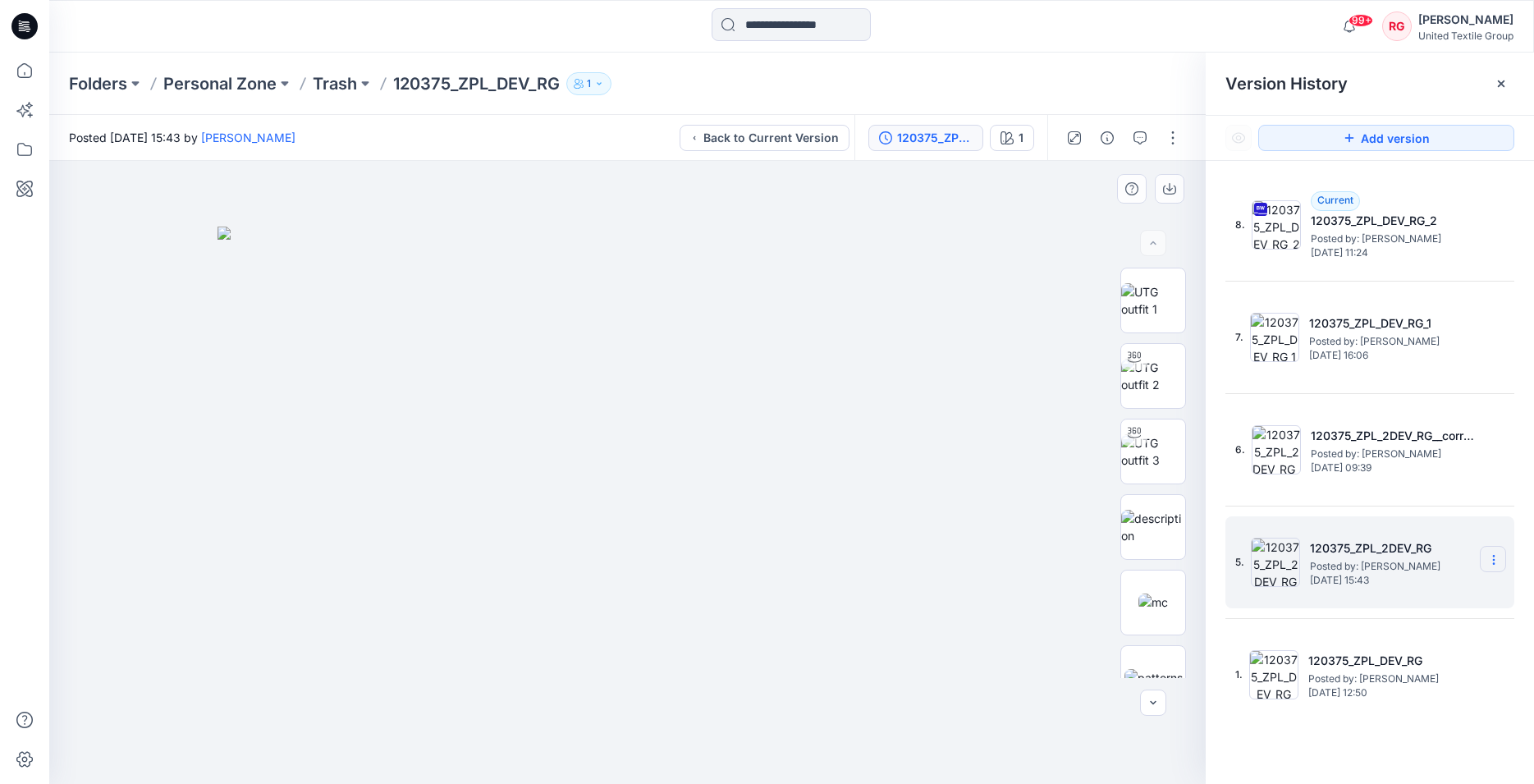
click at [1491, 560] on icon at bounding box center [1493, 559] width 13 height 13
click at [1352, 553] on h5 "120375_ZPL_2DEV_RG" at bounding box center [1392, 548] width 164 height 20
click at [1333, 573] on span "Posted by: [PERSON_NAME]" at bounding box center [1392, 566] width 164 height 16
click at [1335, 578] on span "[DATE] 15:43" at bounding box center [1392, 579] width 164 height 11
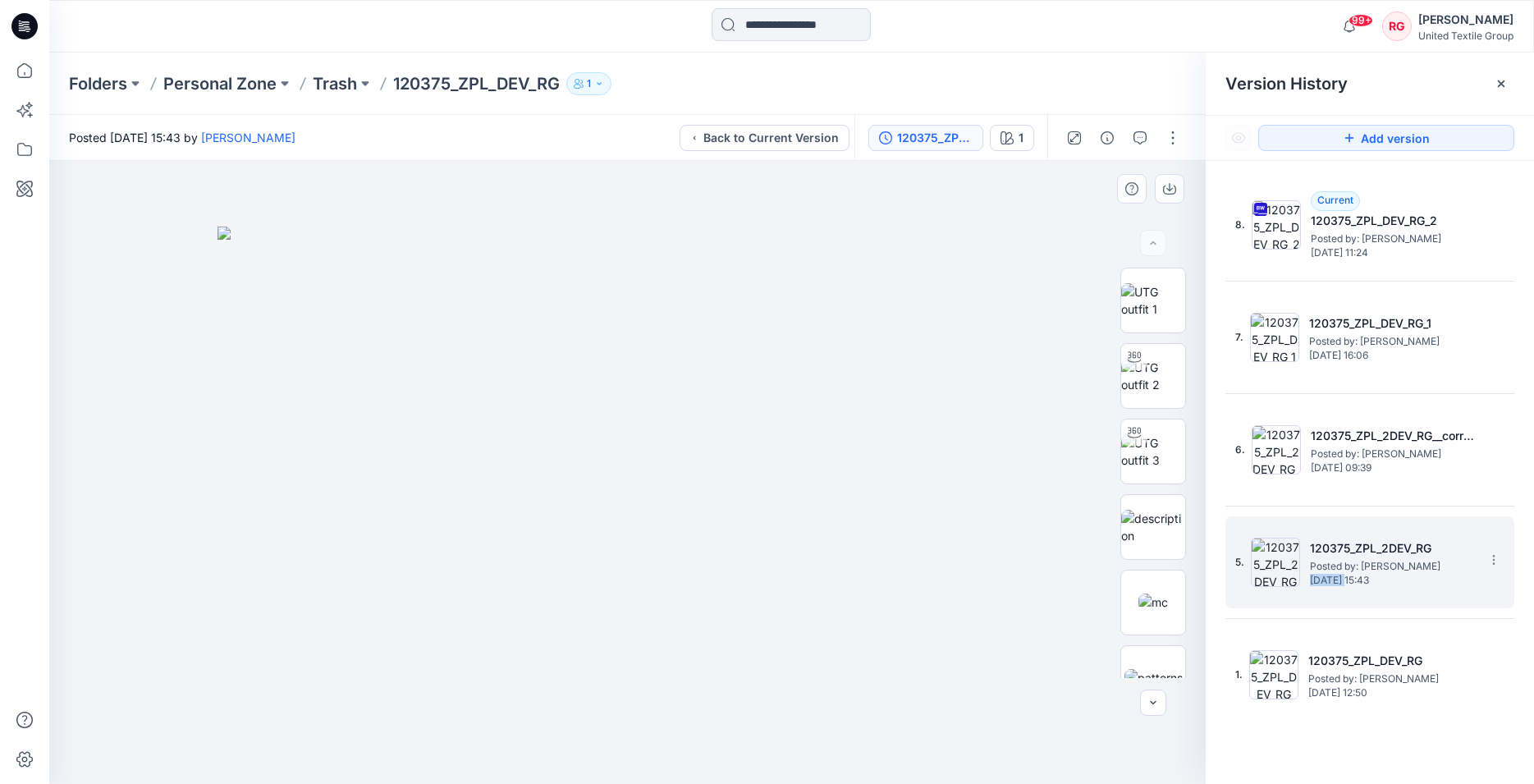
click at [1335, 578] on span "[DATE] 15:43" at bounding box center [1392, 579] width 164 height 11
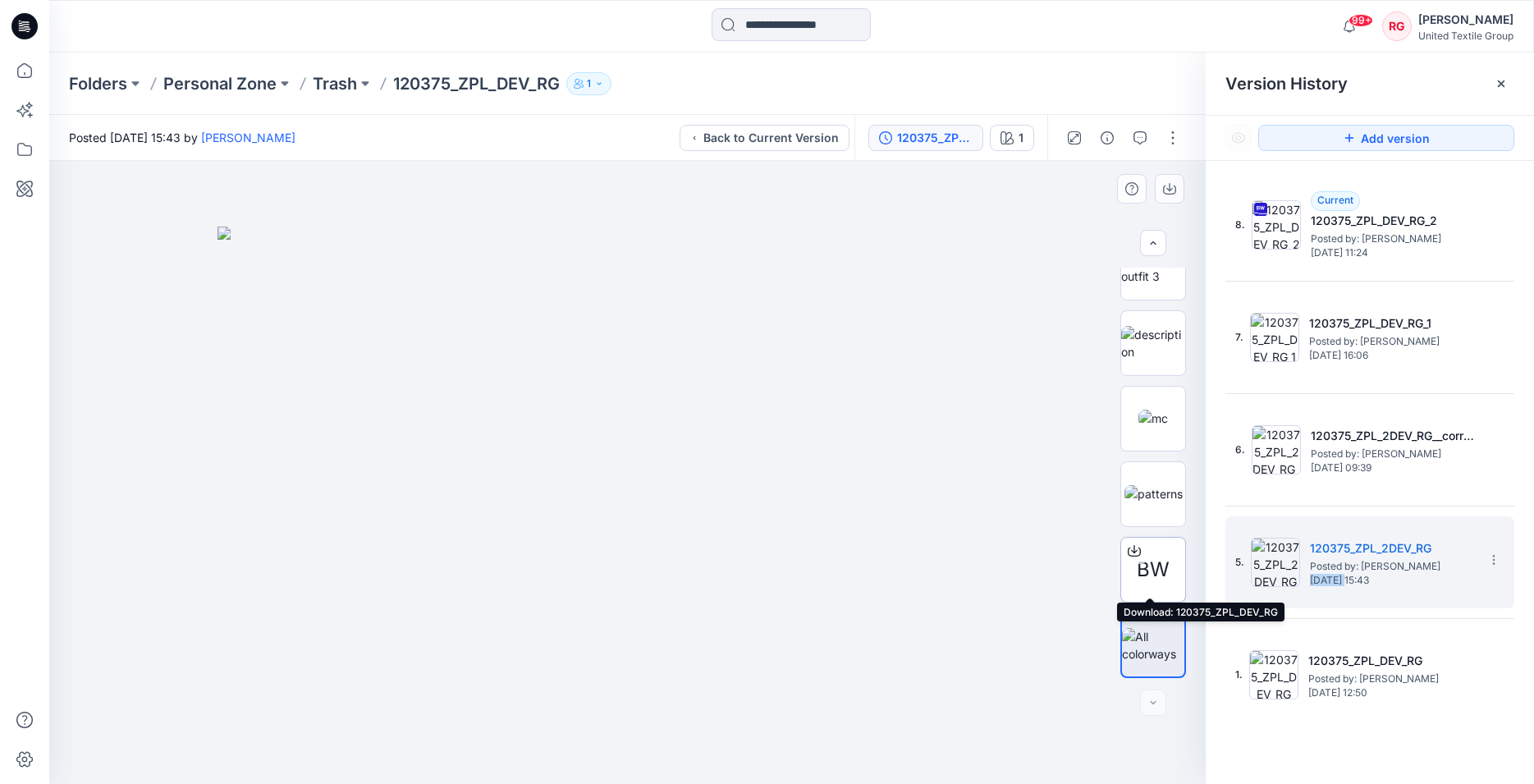
click at [1140, 562] on span "BW" at bounding box center [1153, 569] width 33 height 30
click at [1140, 562] on div "Stylezone cannot scan this file for viruses [URL][DOMAIN_NAME] (29 MB) is too l…" at bounding box center [767, 392] width 1534 height 784
click at [1148, 561] on span "BW" at bounding box center [1153, 569] width 33 height 30
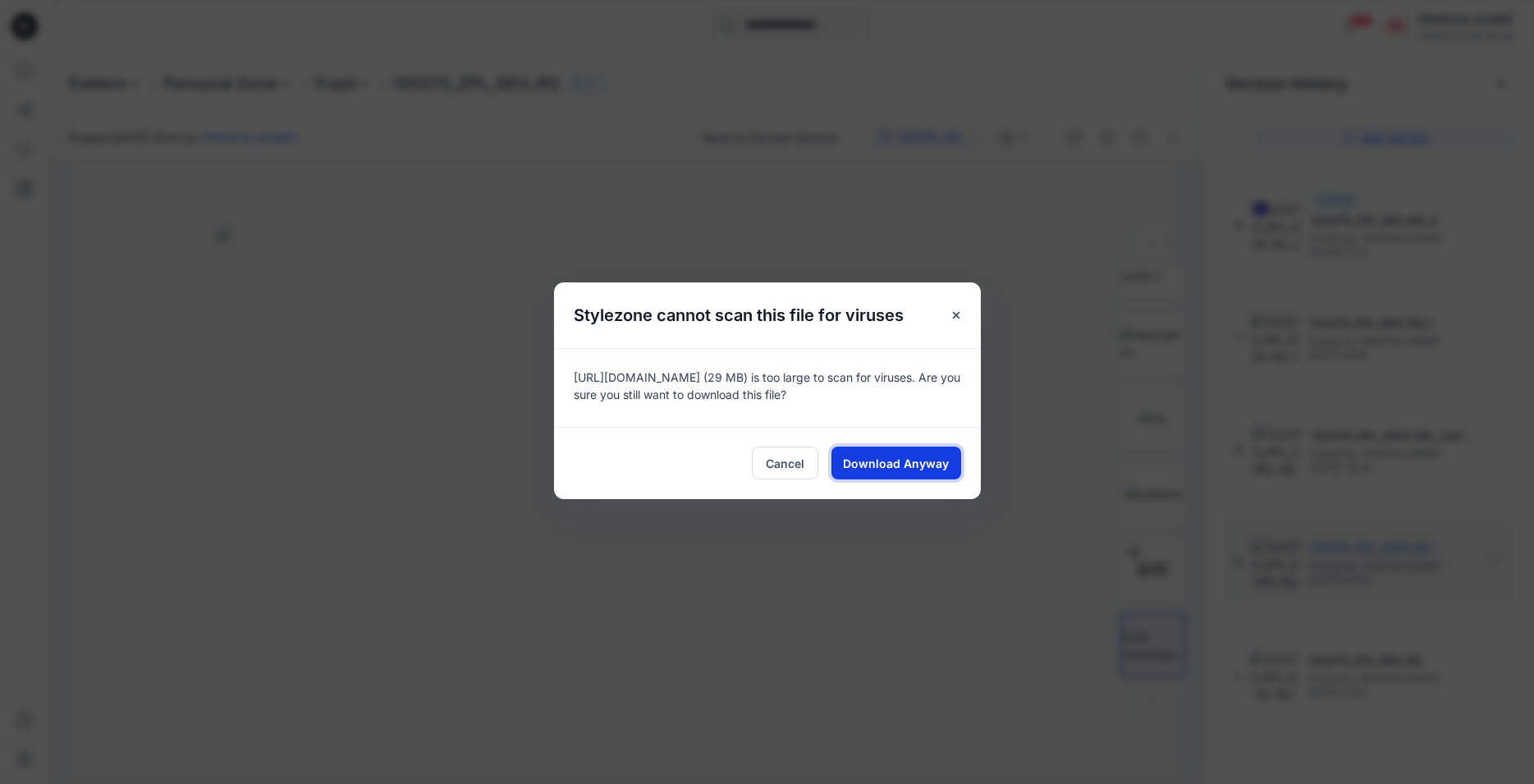
click at [873, 461] on span "Download Anyway" at bounding box center [896, 463] width 106 height 17
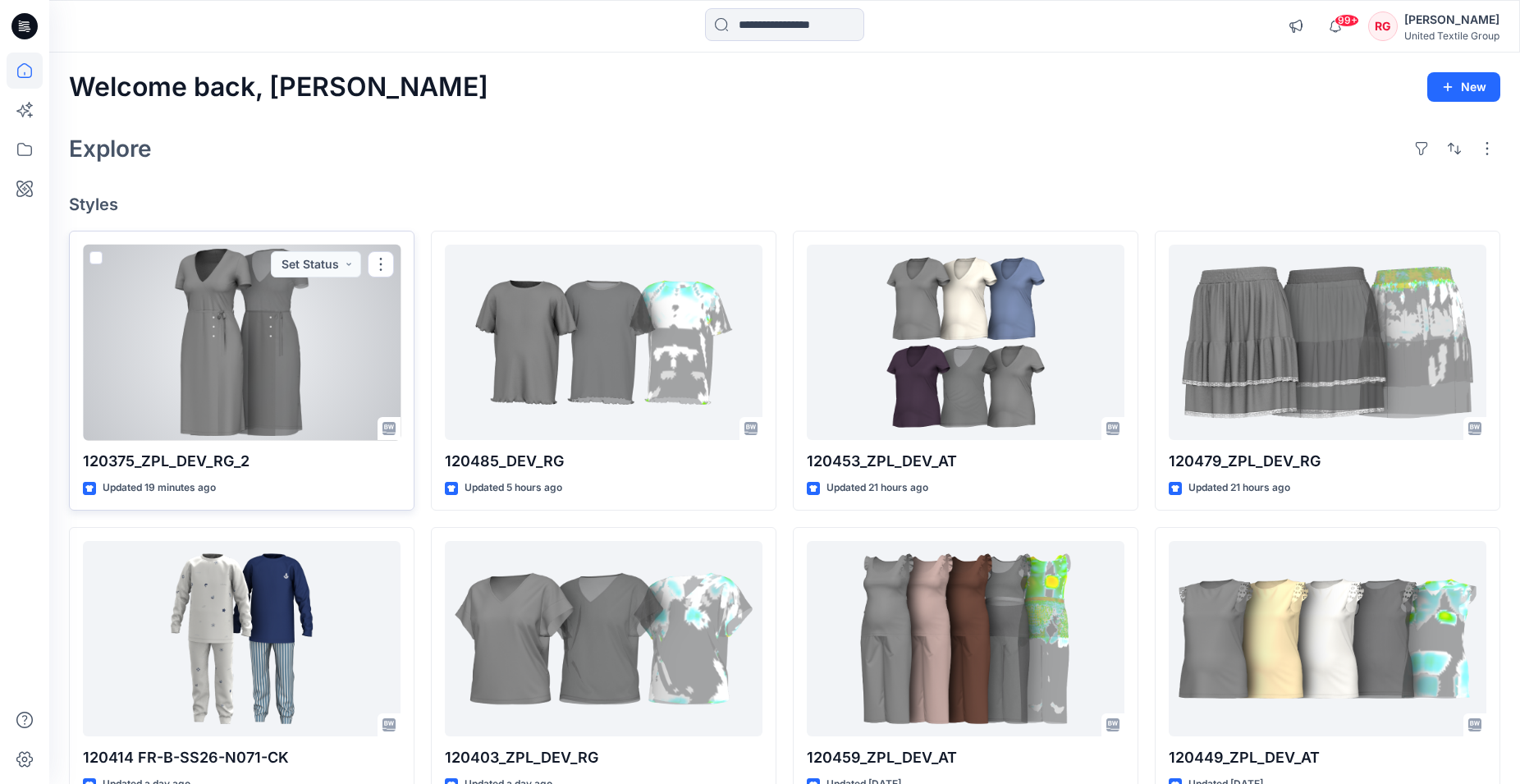
click at [256, 401] on div at bounding box center [241, 343] width 318 height 196
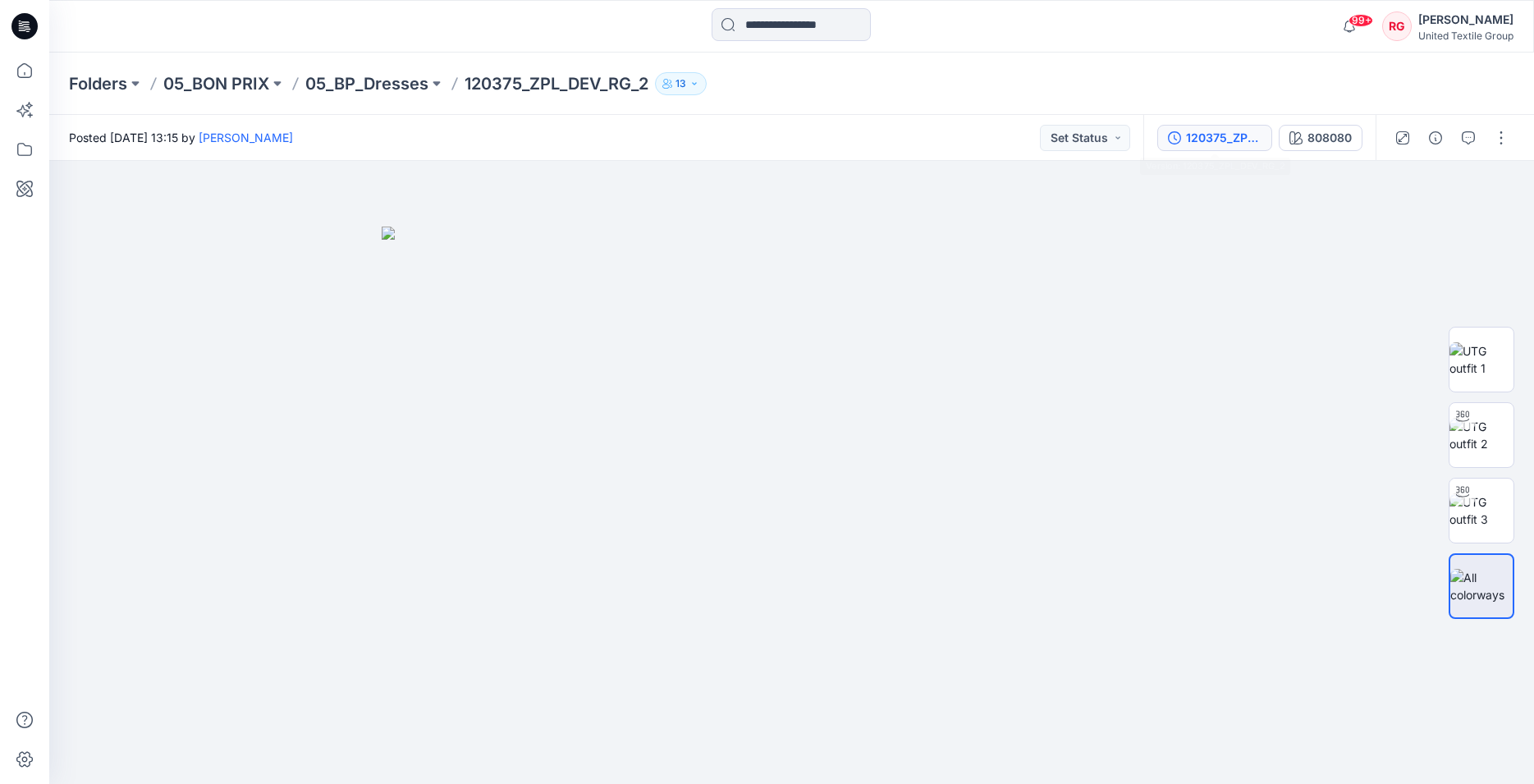
click at [1239, 141] on div "120375_ZPL_DEV_RG_2" at bounding box center [1223, 137] width 76 height 18
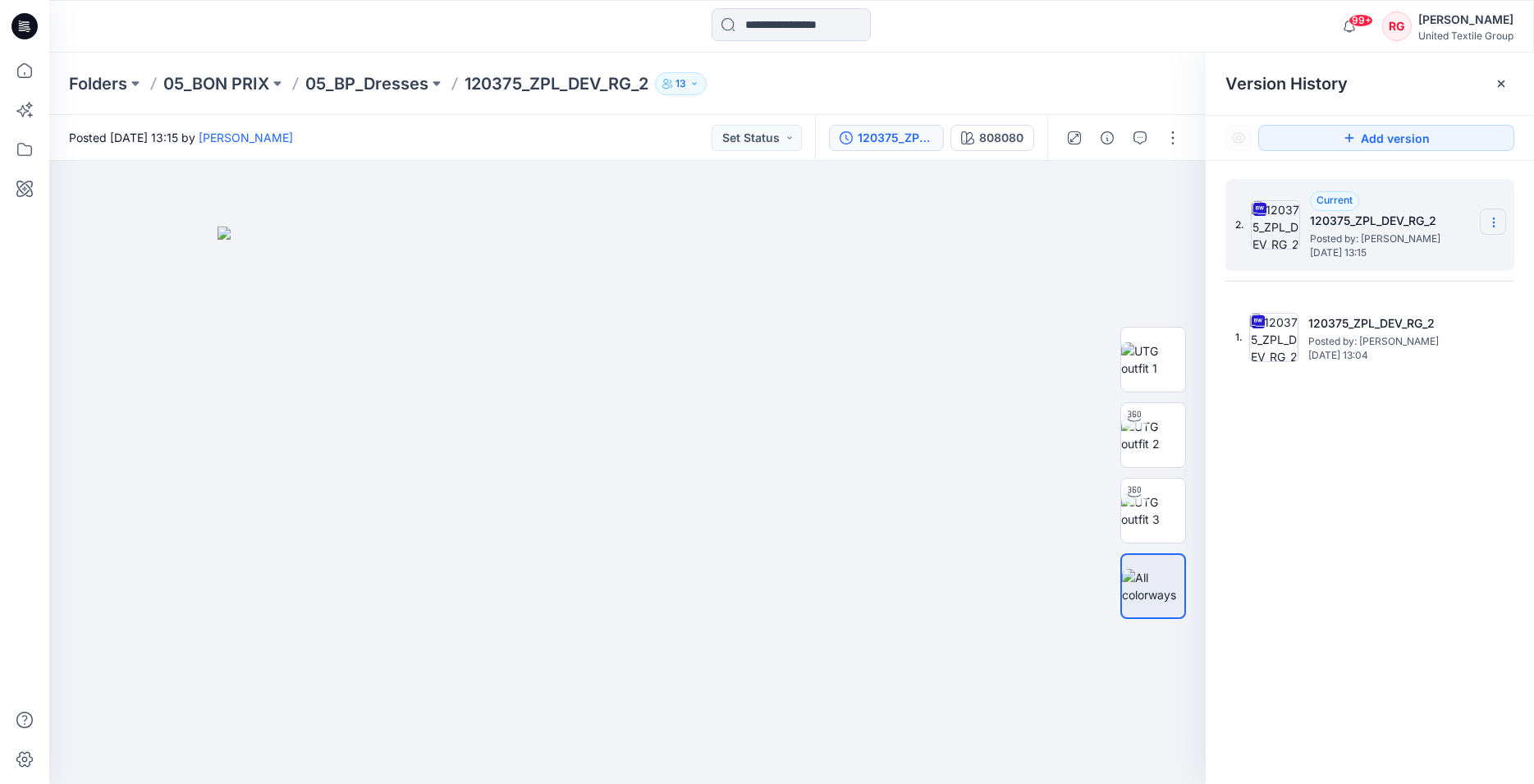
click at [1493, 221] on icon at bounding box center [1493, 222] width 13 height 13
drag, startPoint x: 1024, startPoint y: 282, endPoint x: 764, endPoint y: 81, distance: 328.6
click at [1023, 269] on img at bounding box center [627, 505] width 821 height 558
